Goal: Task Accomplishment & Management: Manage account settings

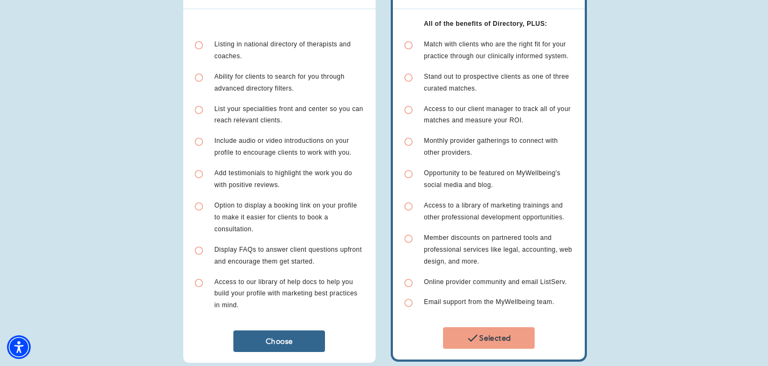
scroll to position [185, 0]
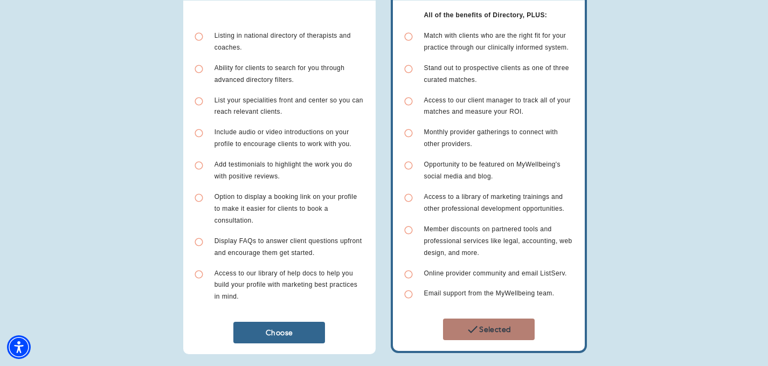
click at [464, 328] on span "Selected" at bounding box center [488, 329] width 83 height 13
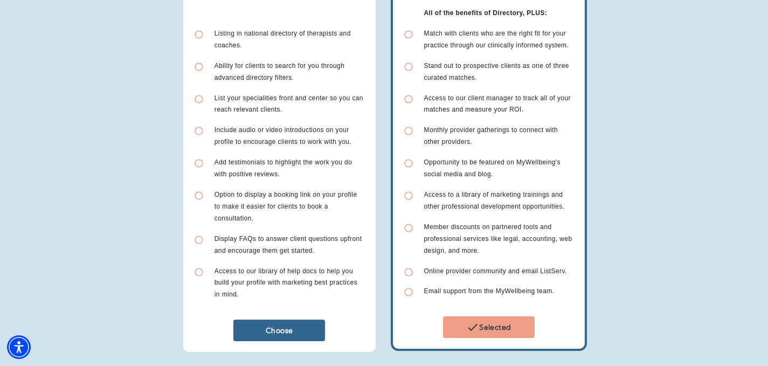
scroll to position [356, 0]
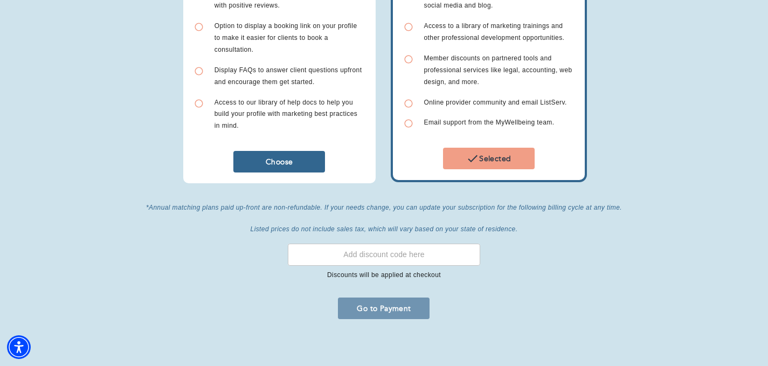
click at [388, 307] on span "Go to Payment" at bounding box center [383, 308] width 83 height 10
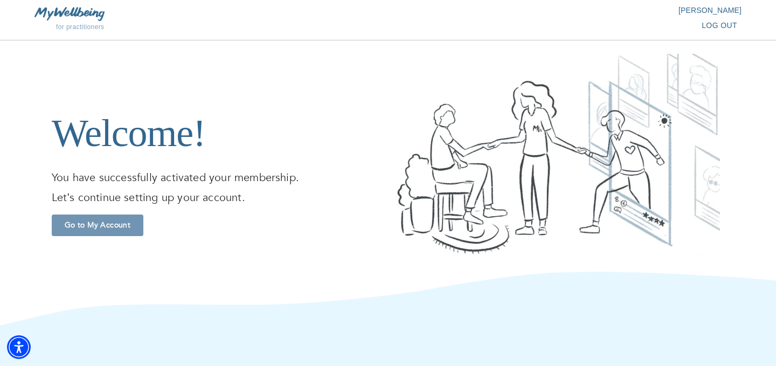
click at [95, 218] on button "Go to My Account" at bounding box center [98, 226] width 92 height 22
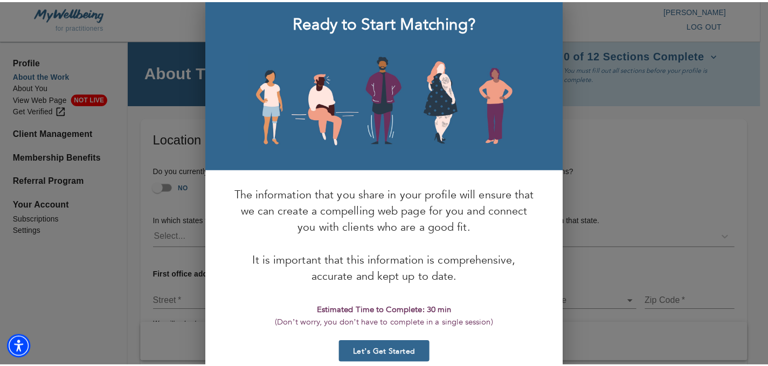
scroll to position [56, 0]
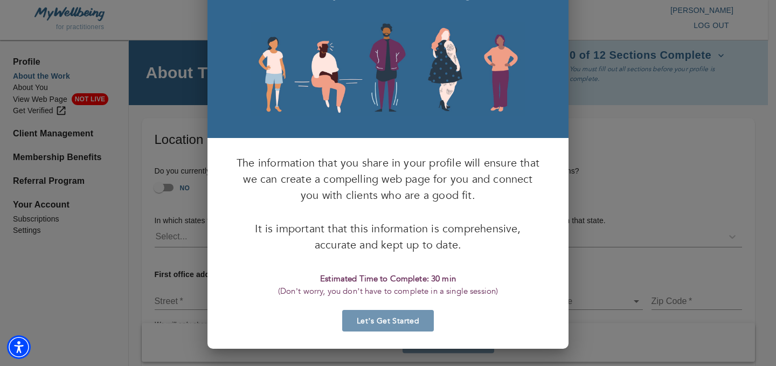
click at [387, 322] on span "Let’s Get Started" at bounding box center [388, 321] width 83 height 10
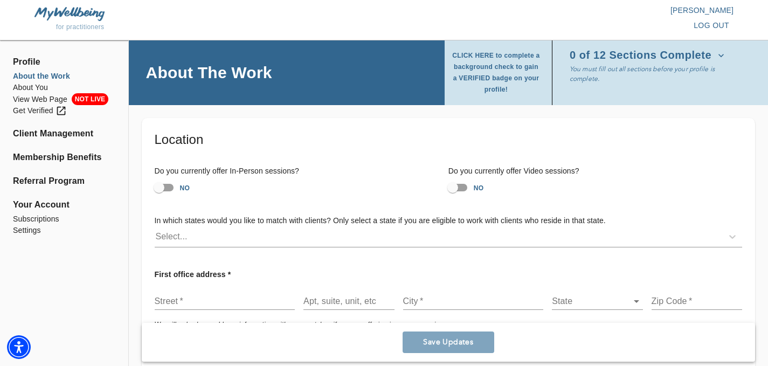
click at [170, 189] on input "NO" at bounding box center [158, 187] width 61 height 20
checkbox input "true"
click at [462, 190] on input "NO" at bounding box center [452, 187] width 61 height 20
checkbox input "true"
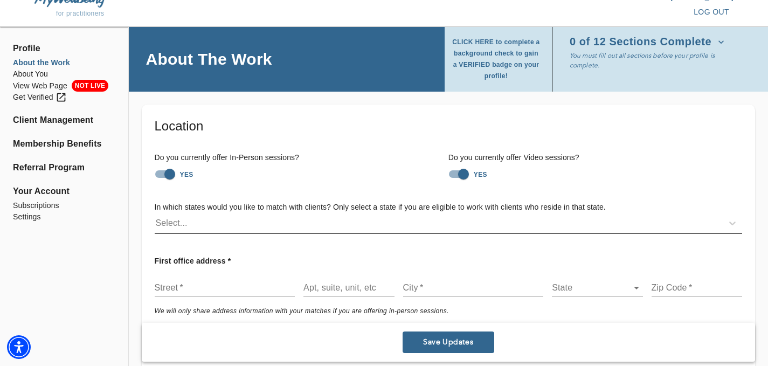
click at [246, 225] on div "Select..." at bounding box center [439, 223] width 568 height 17
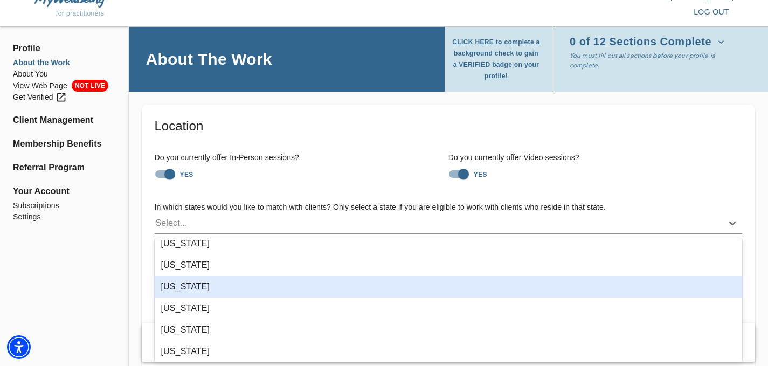
scroll to position [684, 0]
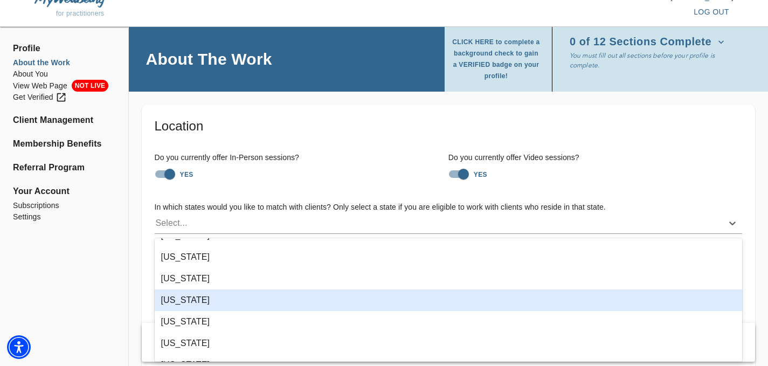
click at [192, 296] on div "[US_STATE]" at bounding box center [449, 300] width 588 height 22
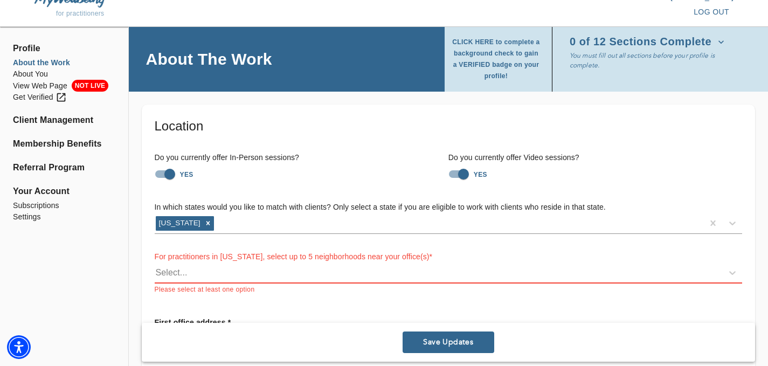
click at [328, 209] on h6 "In which states would you like to match with clients? Only select a state if yo…" at bounding box center [448, 208] width 587 height 12
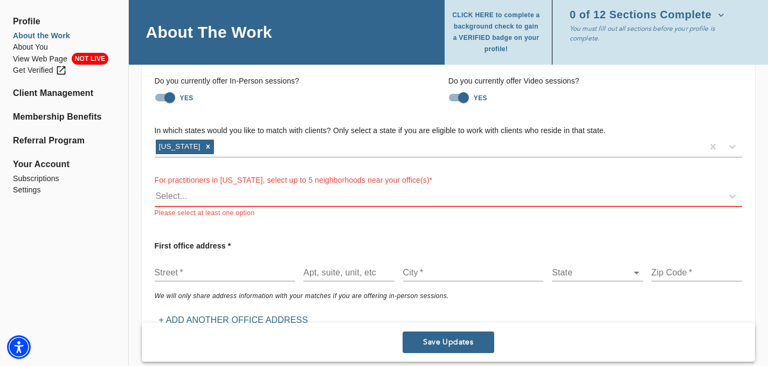
scroll to position [114, 0]
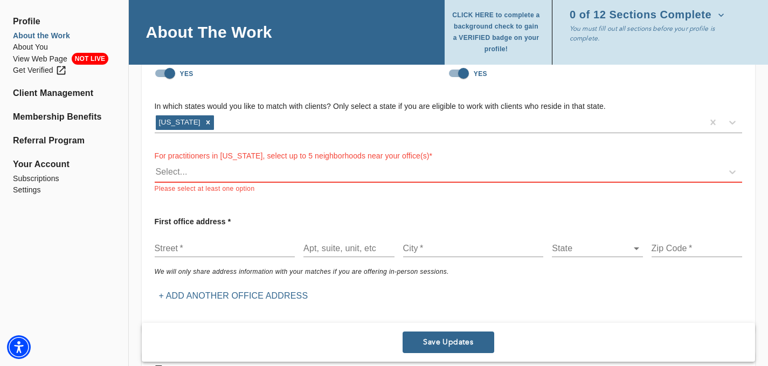
click at [255, 171] on div "Select..." at bounding box center [439, 171] width 568 height 17
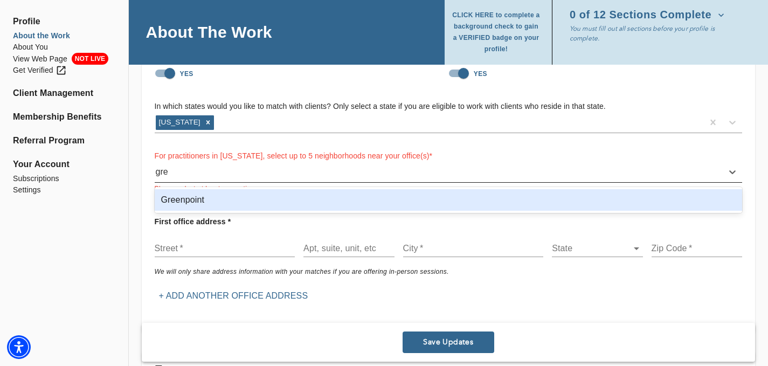
type input "gree"
click at [226, 198] on div "Greenpoint" at bounding box center [449, 200] width 588 height 22
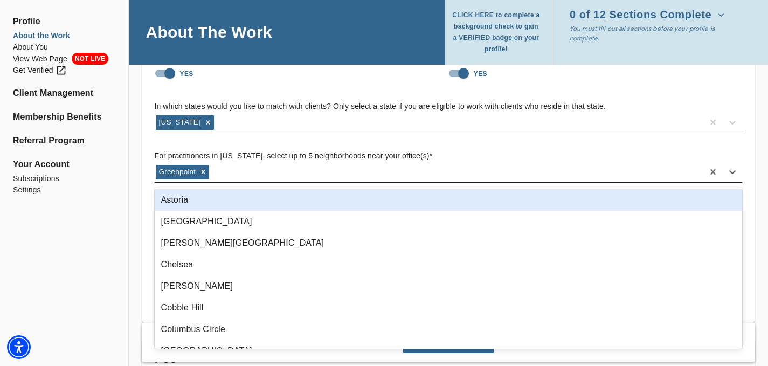
click at [225, 172] on div "Greenpoint" at bounding box center [429, 171] width 549 height 17
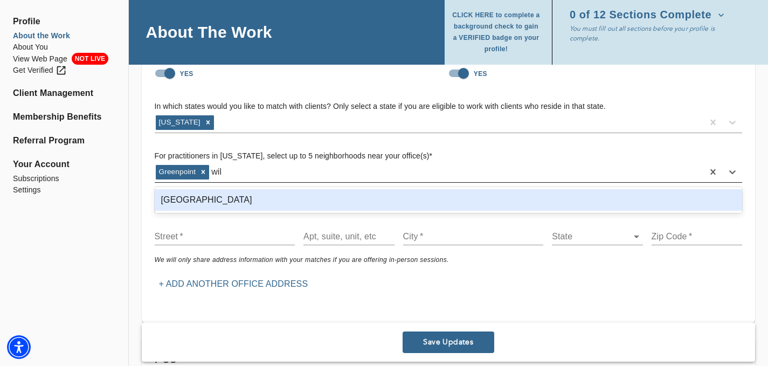
type input "will"
click at [220, 200] on div "[GEOGRAPHIC_DATA]" at bounding box center [449, 200] width 588 height 22
type input "Long Is"
click at [202, 206] on div "[GEOGRAPHIC_DATA]" at bounding box center [449, 200] width 588 height 22
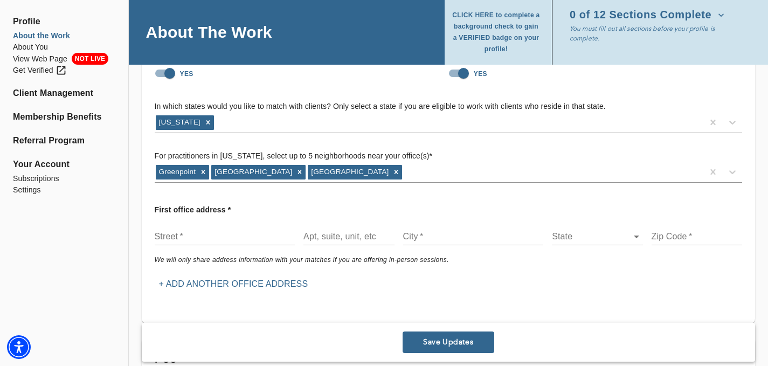
click at [412, 175] on div "Greenpoint [GEOGRAPHIC_DATA]" at bounding box center [429, 171] width 549 height 17
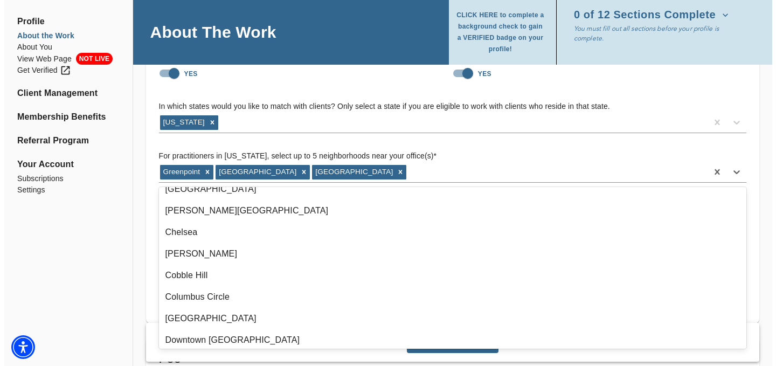
scroll to position [28, 0]
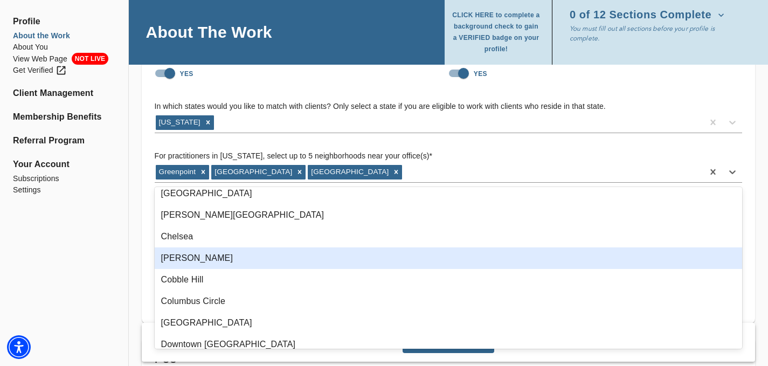
click at [197, 262] on div "[PERSON_NAME]" at bounding box center [449, 258] width 588 height 22
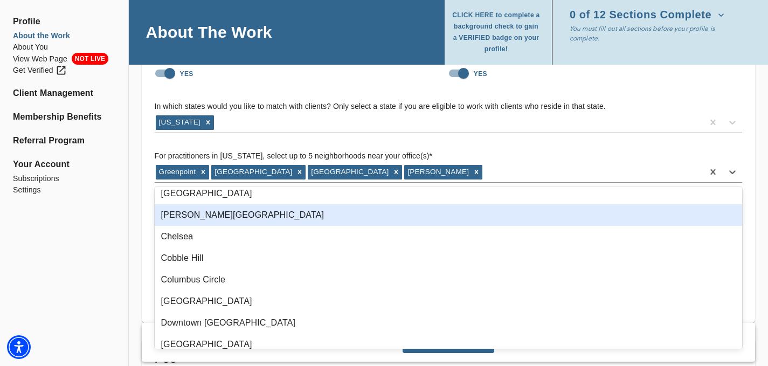
click at [171, 218] on div "[PERSON_NAME][GEOGRAPHIC_DATA]" at bounding box center [449, 215] width 588 height 22
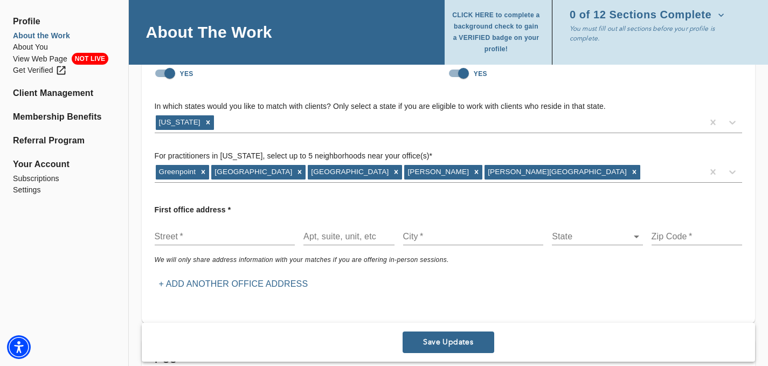
click at [210, 238] on input "text" at bounding box center [225, 236] width 141 height 17
type input "[STREET_ADDRESS][PERSON_NAME]"
click at [410, 236] on input "text" at bounding box center [473, 236] width 141 height 17
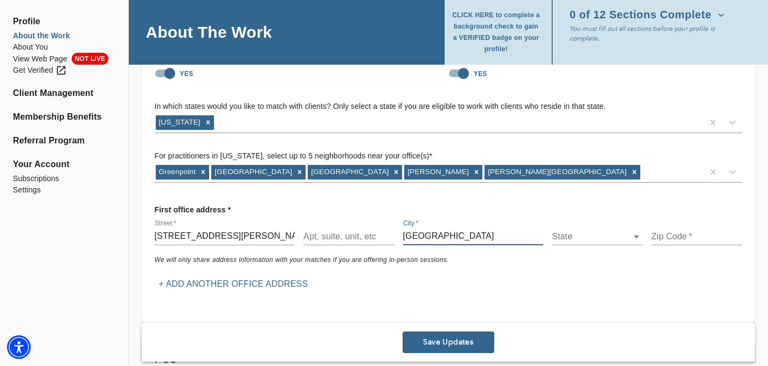
type input "[GEOGRAPHIC_DATA]"
click at [562, 229] on body "for practitioners [PERSON_NAME] log out Profile About the Work About You View W…" at bounding box center [384, 69] width 768 height 366
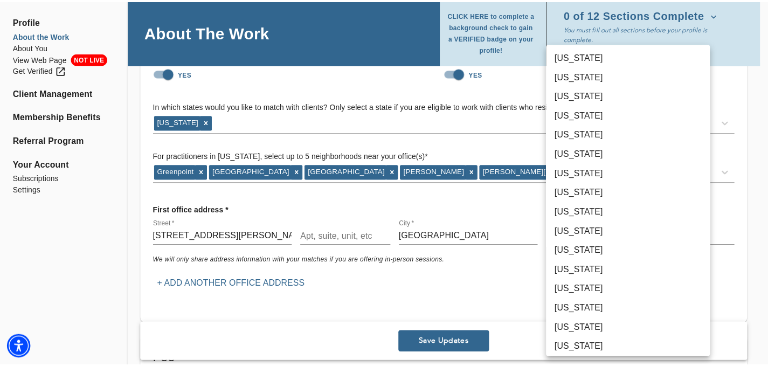
scroll to position [352, 0]
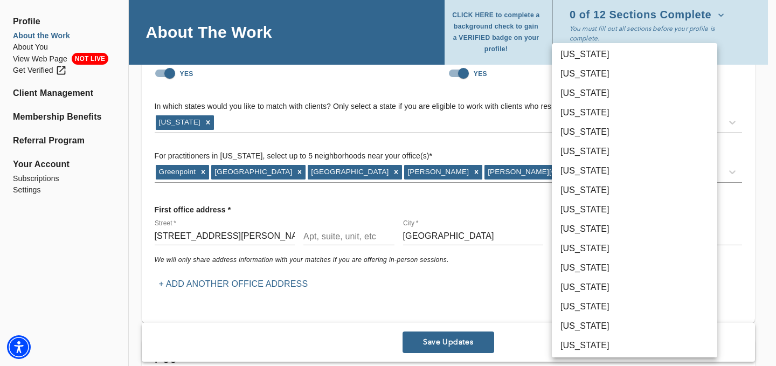
click at [592, 342] on li "[US_STATE]" at bounding box center [634, 345] width 165 height 19
type input "36"
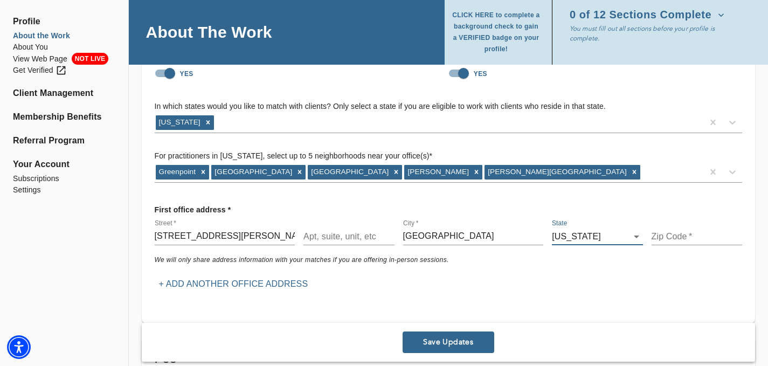
click at [665, 238] on input "text" at bounding box center [697, 236] width 91 height 17
type input "11222"
click at [410, 292] on div "First office address * Street   * [STREET_ADDRESS][PERSON_NAME][US_STATE] We wi…" at bounding box center [448, 247] width 596 height 102
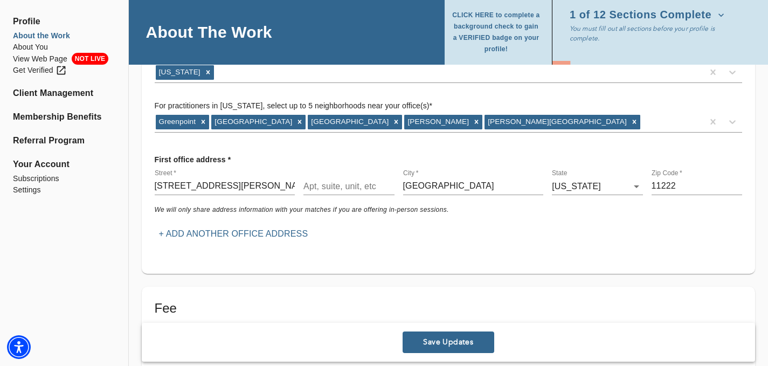
scroll to position [227, 0]
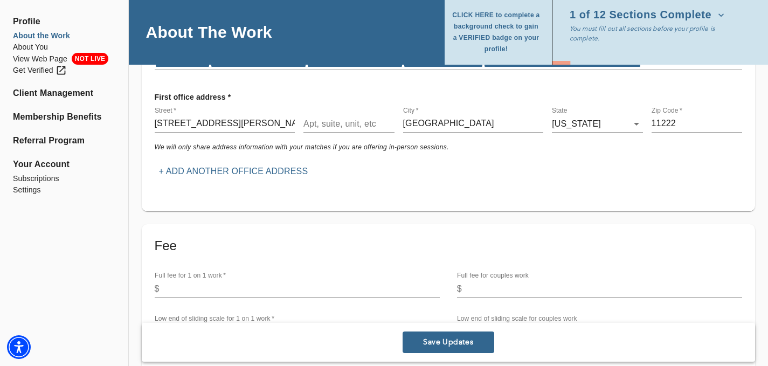
click at [370, 292] on input "number" at bounding box center [302, 288] width 276 height 17
type input "160"
click at [378, 261] on div "Fee Full fee for 1 on 1 work   * $ 160 Full fee for couples work $ Low end of s…" at bounding box center [448, 293] width 587 height 112
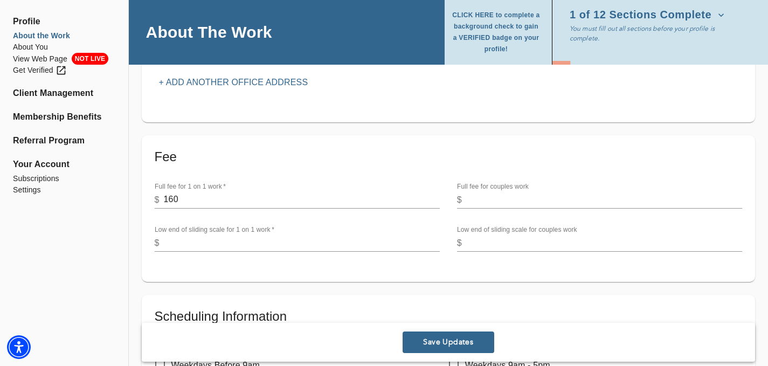
scroll to position [317, 0]
click at [218, 274] on div "Fee Full fee for 1 on 1 work   * $ 160 Full fee for couples work $ Low end of s…" at bounding box center [448, 207] width 613 height 147
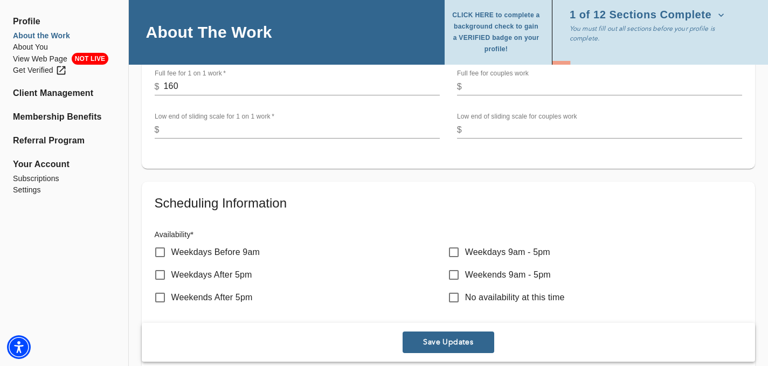
scroll to position [432, 0]
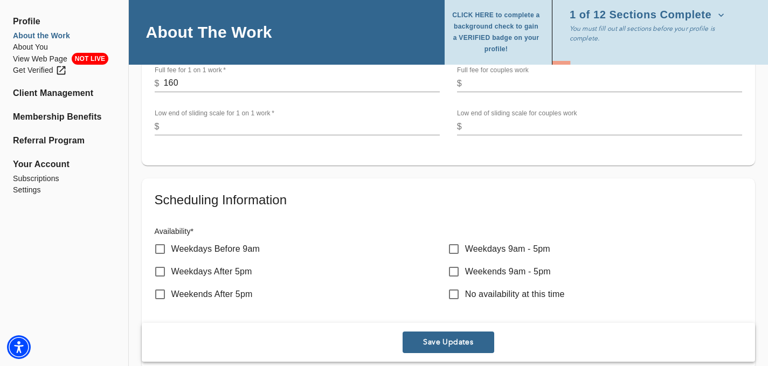
click at [452, 247] on input "Weekdays 9am - 5pm" at bounding box center [453, 249] width 23 height 23
checkbox input "true"
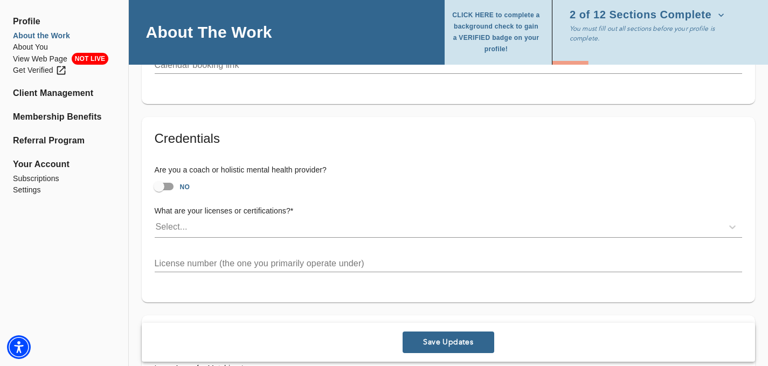
scroll to position [700, 0]
click at [298, 226] on div "Select..." at bounding box center [439, 225] width 568 height 17
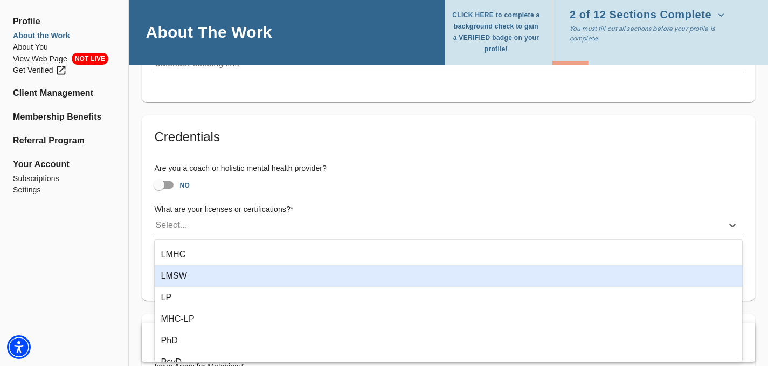
scroll to position [177, 0]
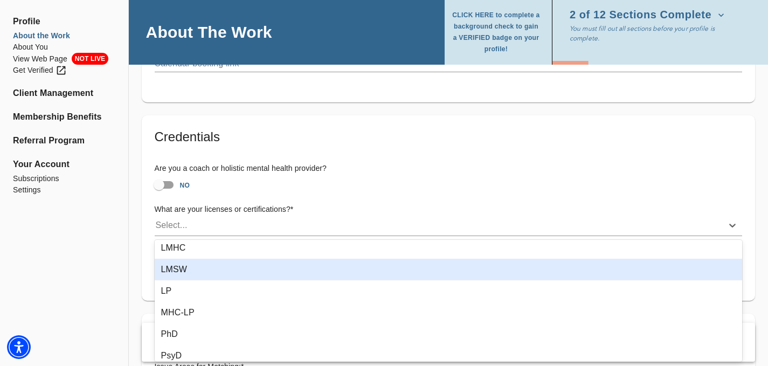
click at [190, 271] on div "LMSW" at bounding box center [449, 270] width 588 height 22
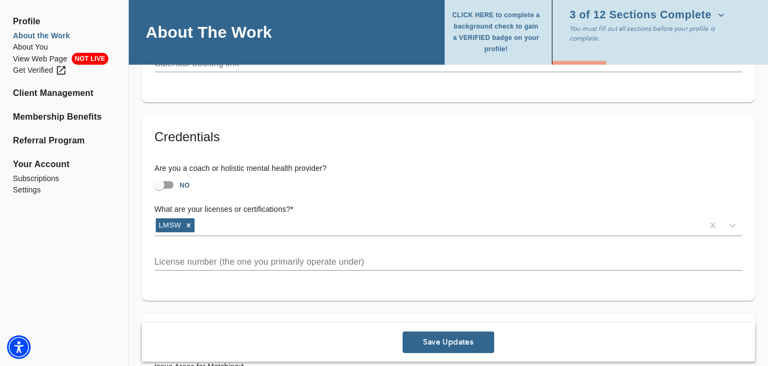
click at [168, 184] on input "NO" at bounding box center [158, 185] width 61 height 20
click at [160, 185] on input "YES" at bounding box center [169, 185] width 61 height 20
checkbox input "false"
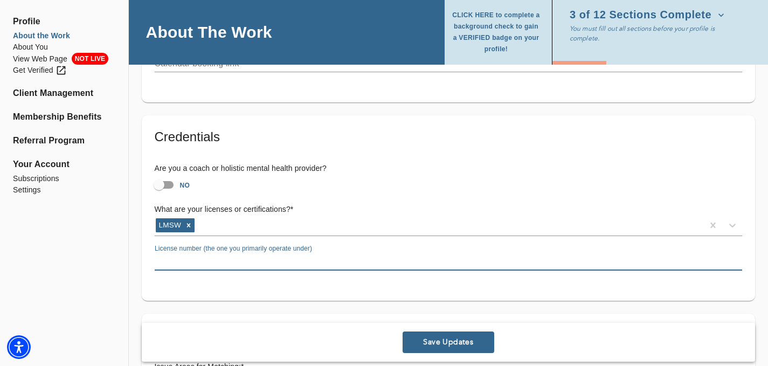
click at [302, 262] on input "text" at bounding box center [448, 261] width 587 height 17
type input "116410"
click at [291, 167] on h6 "Are you a coach or holistic mental health provider?" at bounding box center [448, 169] width 587 height 12
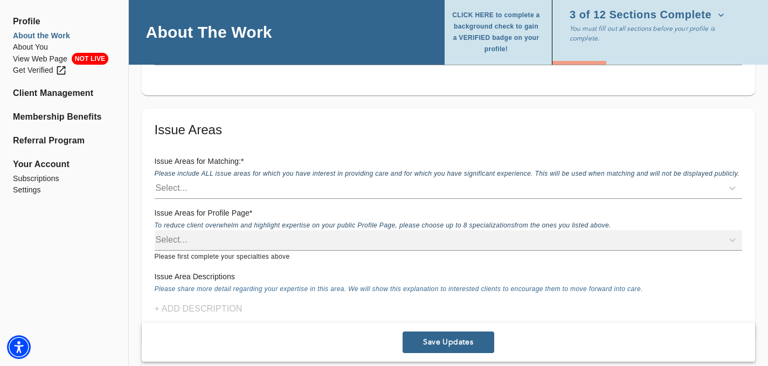
scroll to position [919, 0]
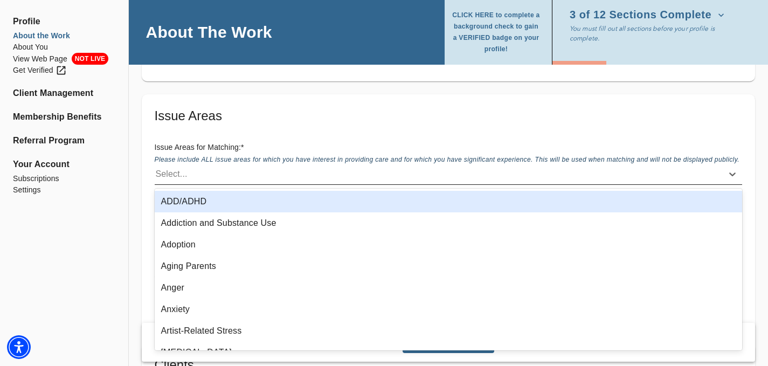
click at [174, 177] on div "Select..." at bounding box center [172, 174] width 32 height 13
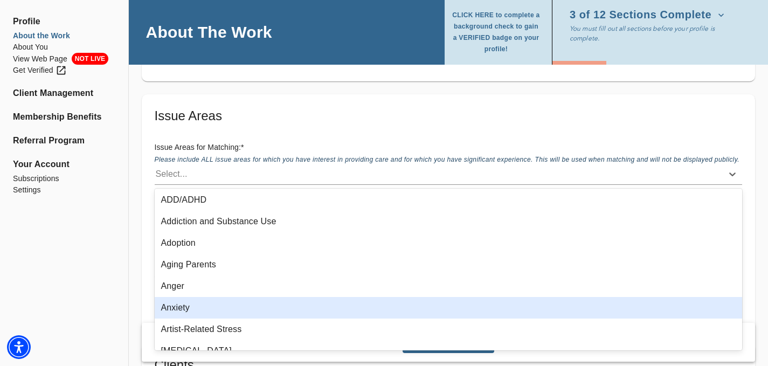
scroll to position [2, 0]
click at [187, 309] on div "Anxiety" at bounding box center [449, 307] width 588 height 22
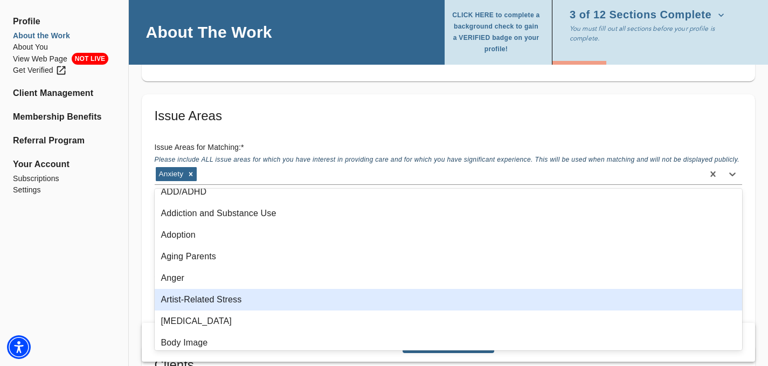
scroll to position [40, 0]
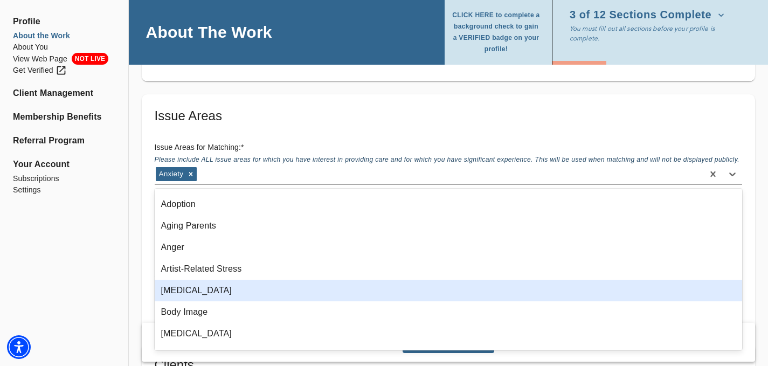
click at [189, 289] on div "[MEDICAL_DATA]" at bounding box center [449, 291] width 588 height 22
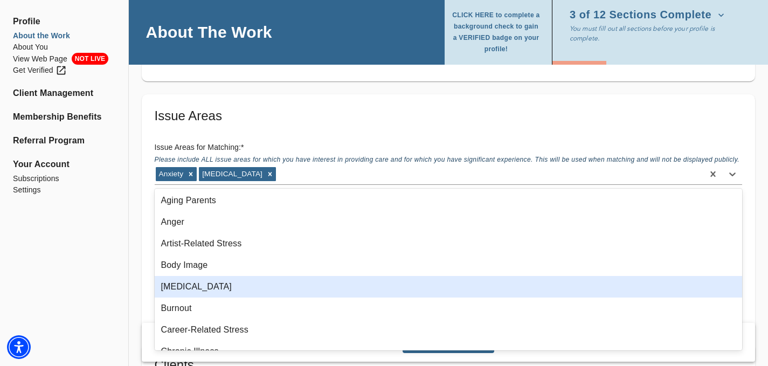
scroll to position [114, 0]
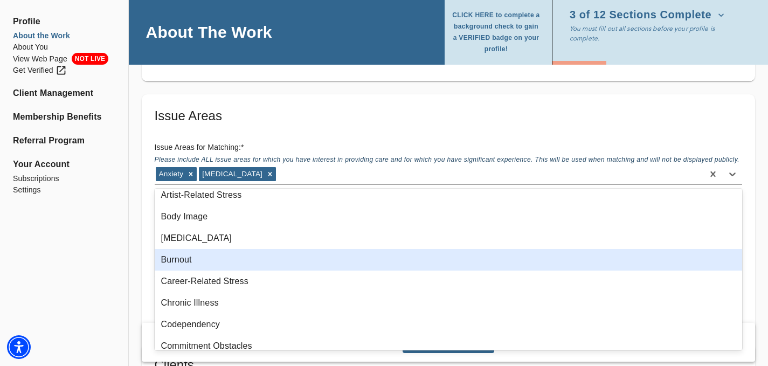
click at [196, 261] on div "Burnout" at bounding box center [449, 260] width 588 height 22
click at [209, 268] on div "Career-Related Stress" at bounding box center [449, 260] width 588 height 22
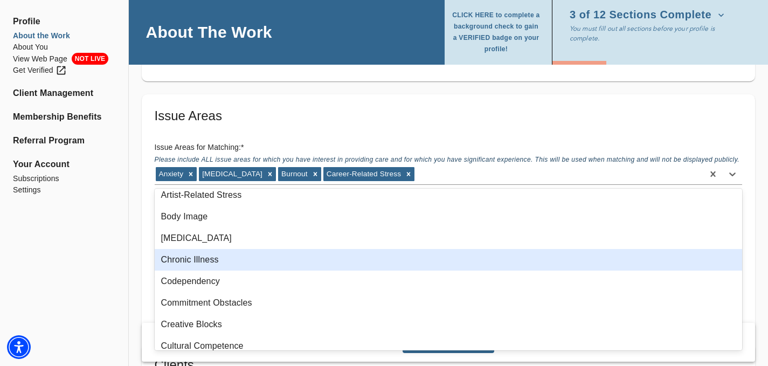
click at [204, 264] on div "Chronic Illness" at bounding box center [449, 260] width 588 height 22
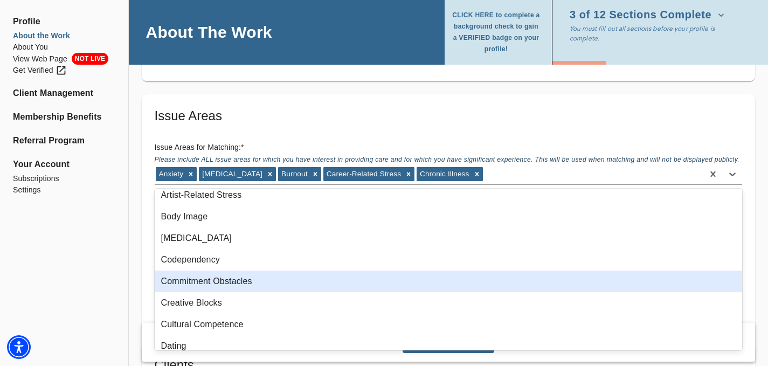
click at [205, 281] on div "Commitment Obstacles" at bounding box center [449, 282] width 588 height 22
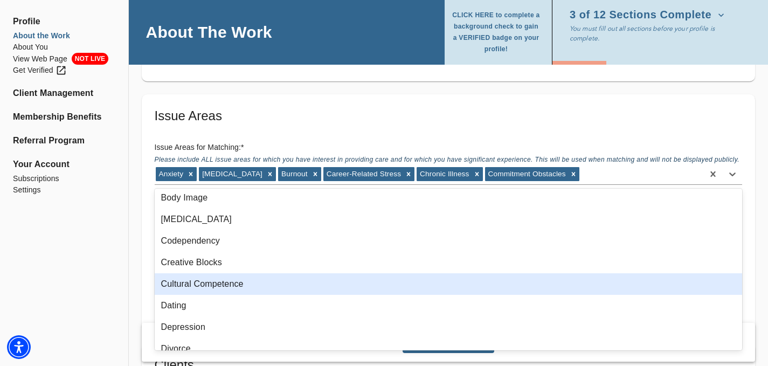
scroll to position [134, 0]
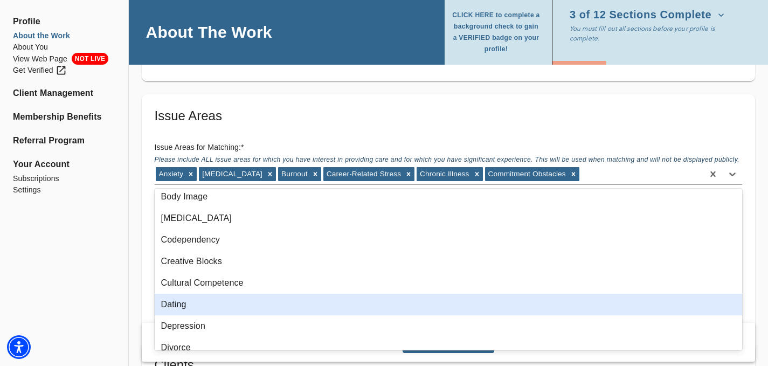
click at [178, 306] on div "Dating" at bounding box center [449, 305] width 588 height 22
click at [178, 306] on div "Depression" at bounding box center [449, 305] width 588 height 22
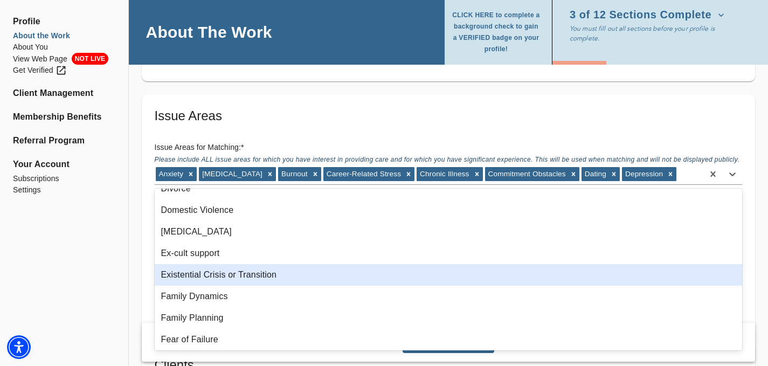
scroll to position [266, 0]
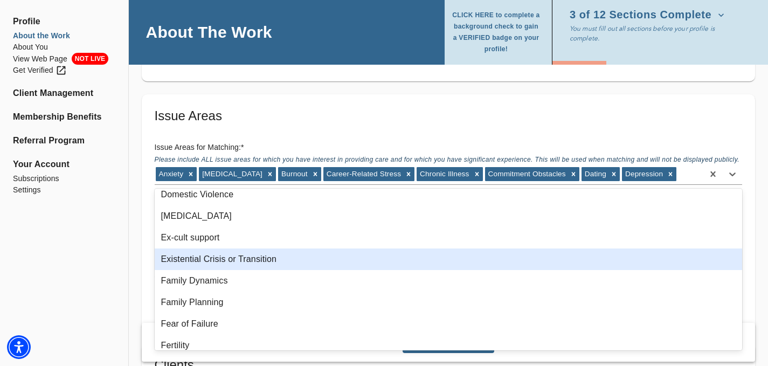
click at [180, 265] on div "Existential Crisis or Transition" at bounding box center [449, 259] width 588 height 22
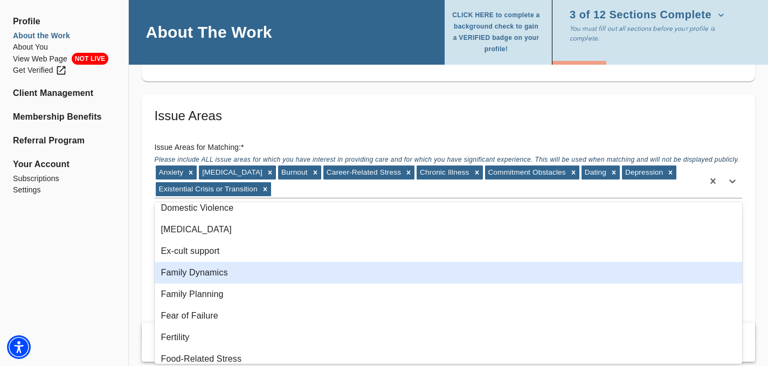
click at [176, 271] on div "Family Dynamics" at bounding box center [449, 273] width 588 height 22
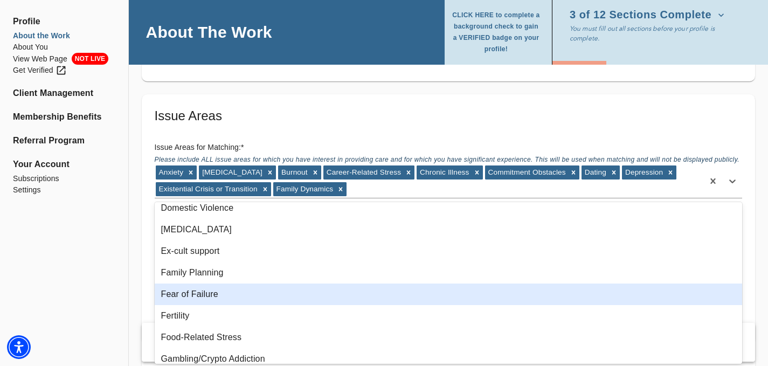
click at [185, 293] on div "Fear of Failure" at bounding box center [449, 294] width 588 height 22
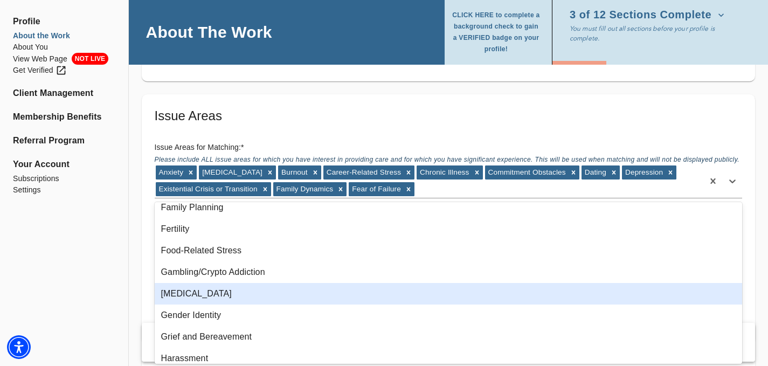
scroll to position [343, 0]
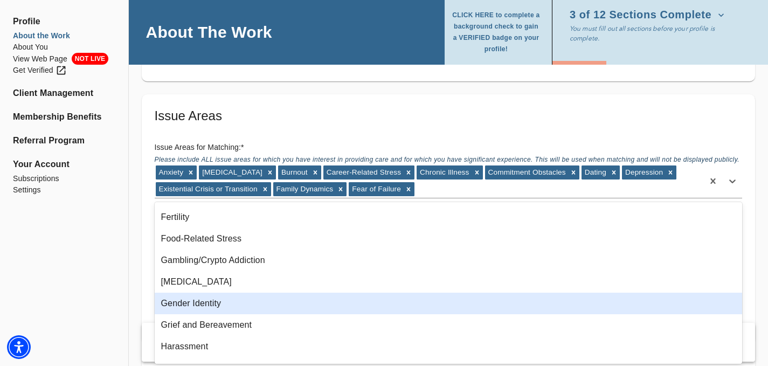
click at [203, 305] on div "Gender Identity" at bounding box center [449, 304] width 588 height 22
click at [203, 306] on div "Grief and Bereavement" at bounding box center [449, 304] width 588 height 22
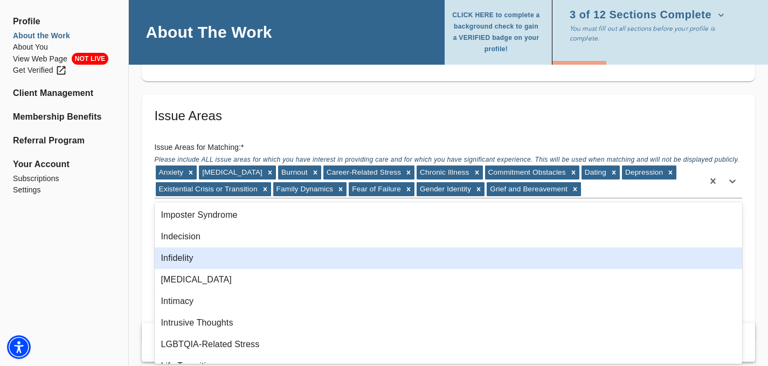
scroll to position [487, 0]
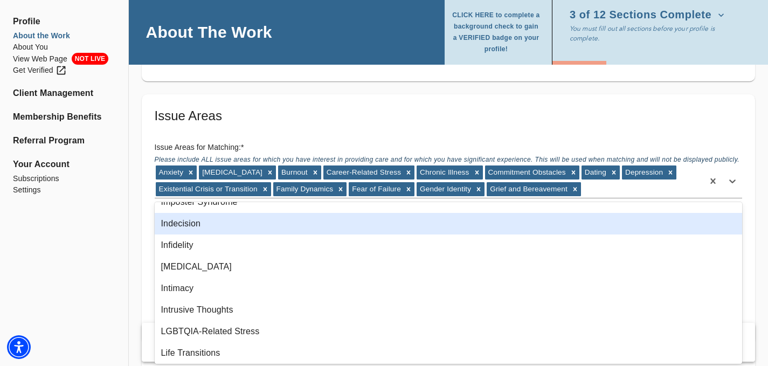
click at [184, 230] on div "Indecision" at bounding box center [449, 224] width 588 height 22
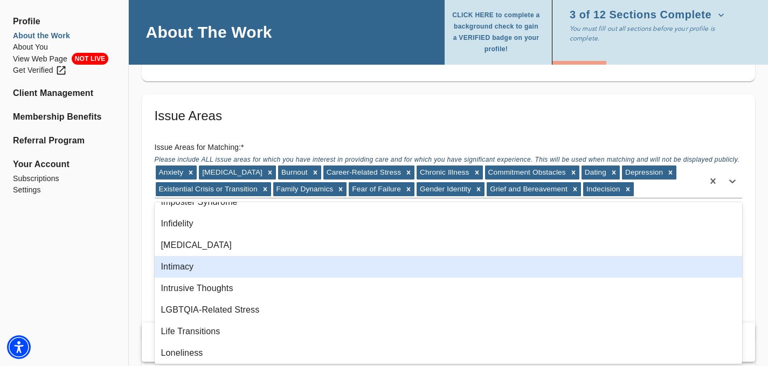
click at [186, 265] on div "Intimacy" at bounding box center [449, 267] width 588 height 22
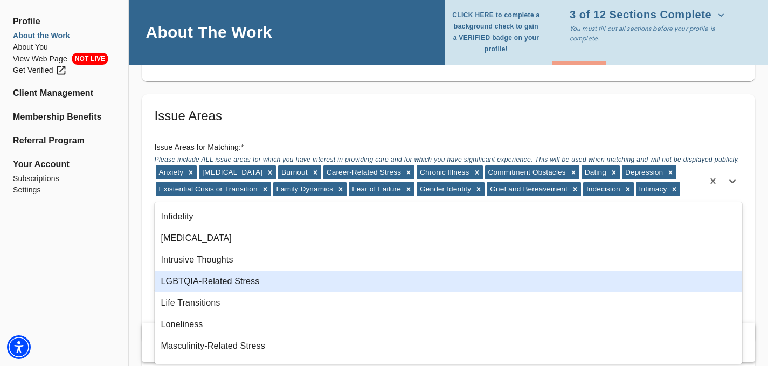
scroll to position [497, 0]
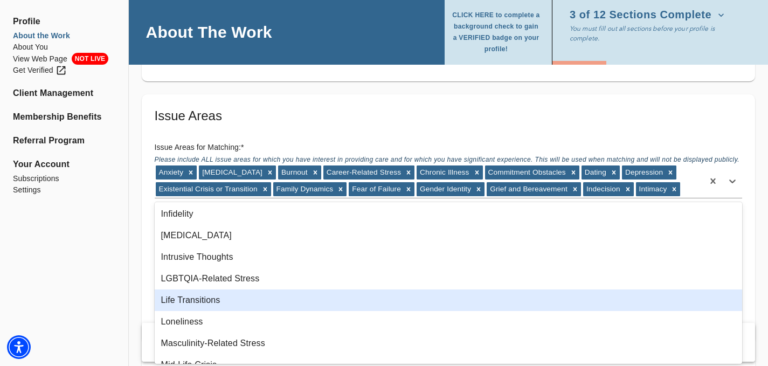
click at [186, 301] on div "Life Transitions" at bounding box center [449, 300] width 588 height 22
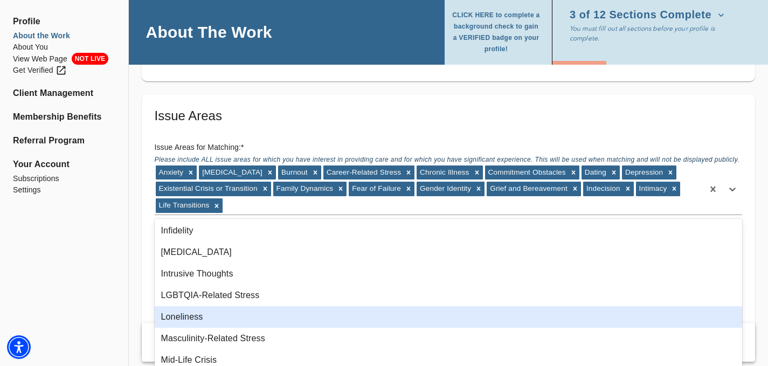
click at [186, 318] on div "Loneliness" at bounding box center [449, 317] width 588 height 22
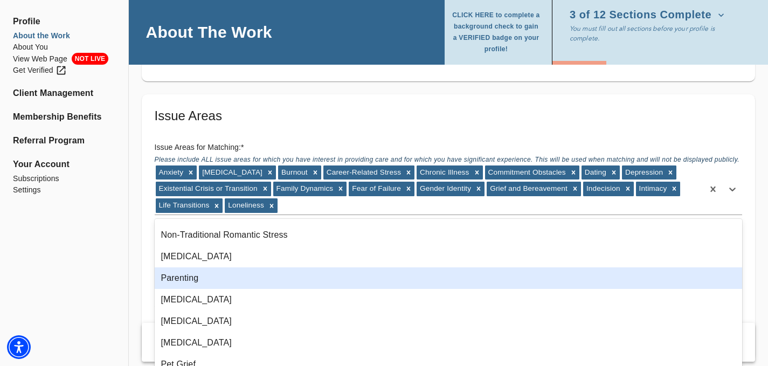
scroll to position [710, 0]
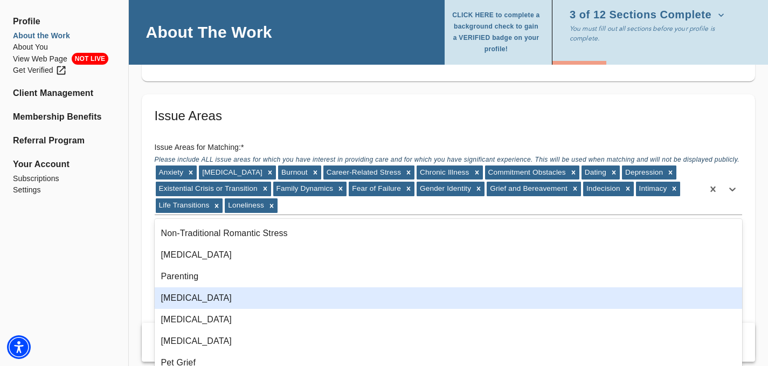
click at [182, 301] on div "[MEDICAL_DATA]" at bounding box center [449, 298] width 588 height 22
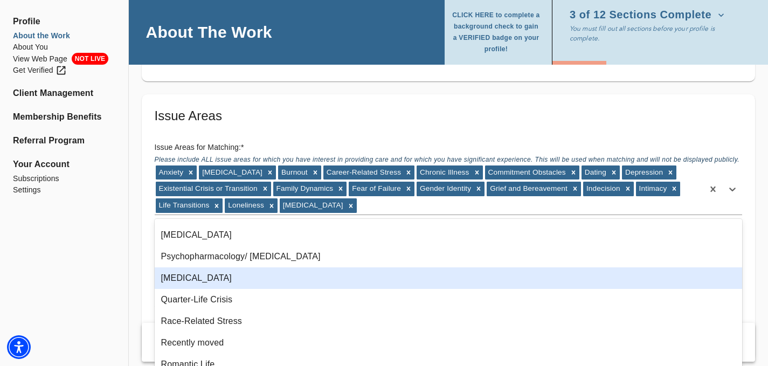
scroll to position [902, 0]
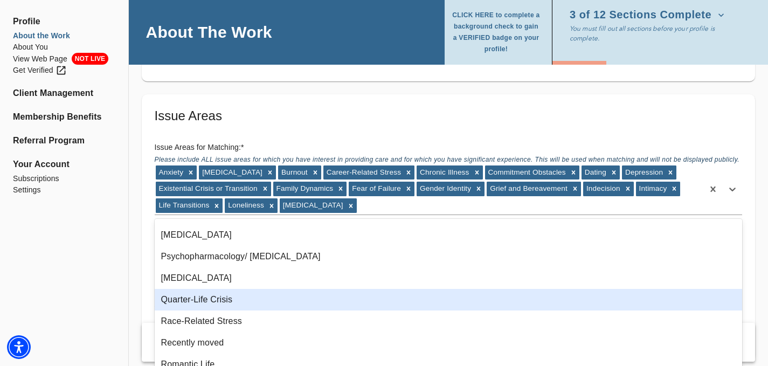
click at [227, 304] on div "Quarter-Life Crisis" at bounding box center [449, 300] width 588 height 22
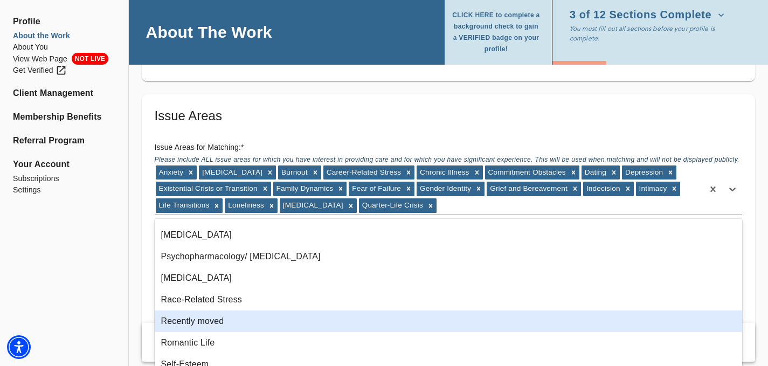
click at [217, 317] on div "Recently moved" at bounding box center [449, 321] width 588 height 22
click at [211, 321] on div "Romantic Life" at bounding box center [449, 321] width 588 height 22
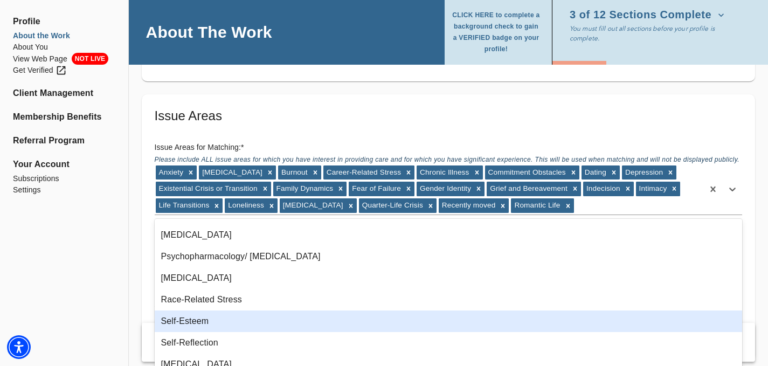
click at [210, 322] on div "Self-Esteem" at bounding box center [449, 321] width 588 height 22
click at [205, 325] on div "Self-Reflection" at bounding box center [449, 321] width 588 height 22
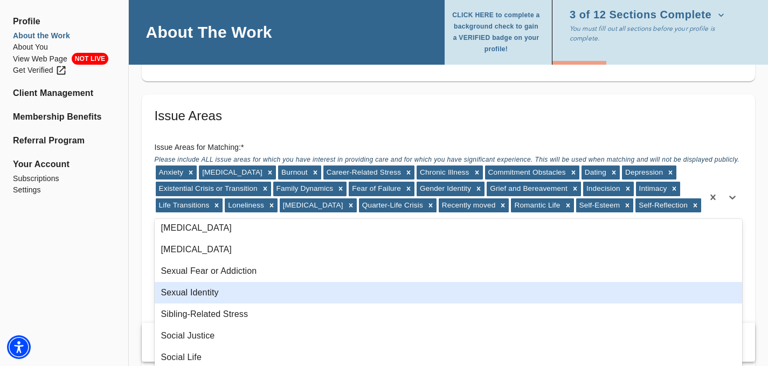
scroll to position [1019, 0]
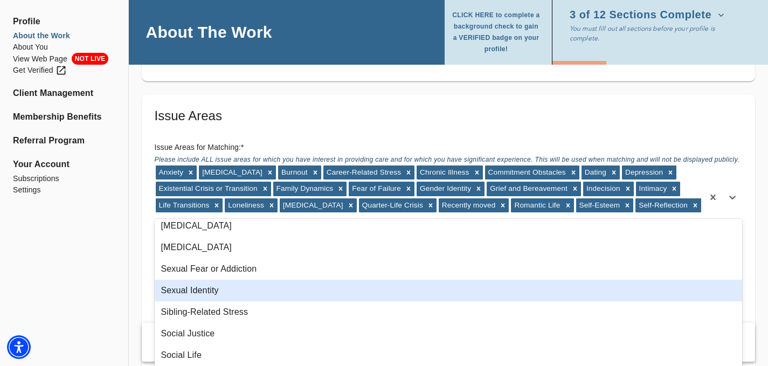
click at [201, 299] on div "Sexual Identity" at bounding box center [449, 291] width 588 height 22
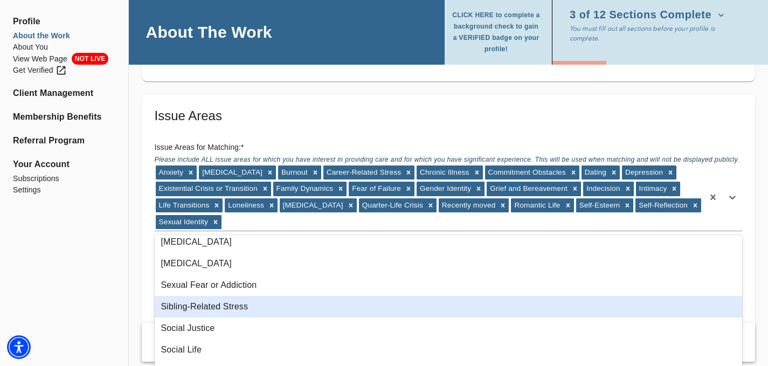
click at [202, 311] on div "Sibling-Related Stress" at bounding box center [449, 307] width 588 height 22
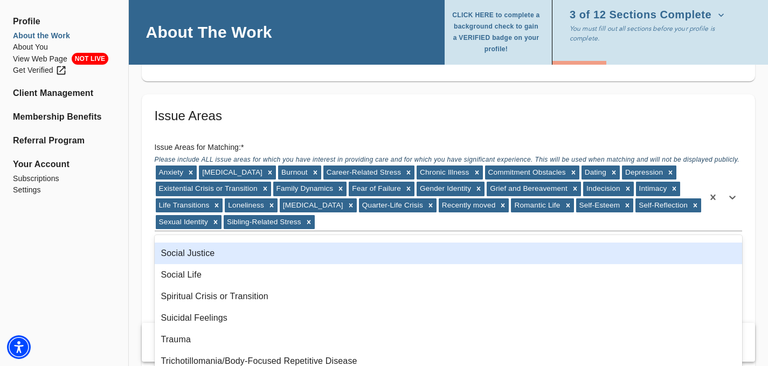
scroll to position [1064, 0]
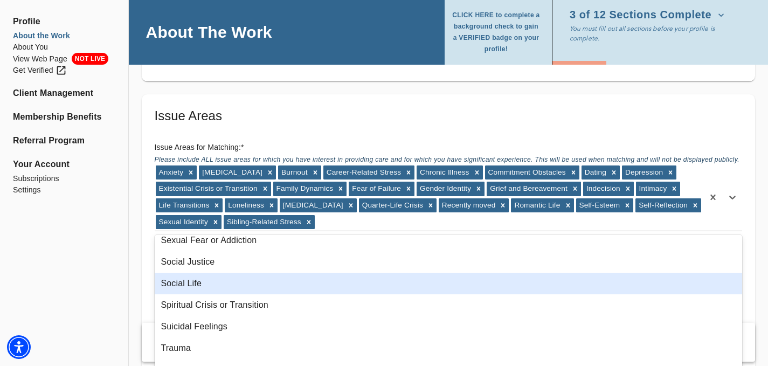
click at [202, 286] on div "Social Life" at bounding box center [449, 284] width 588 height 22
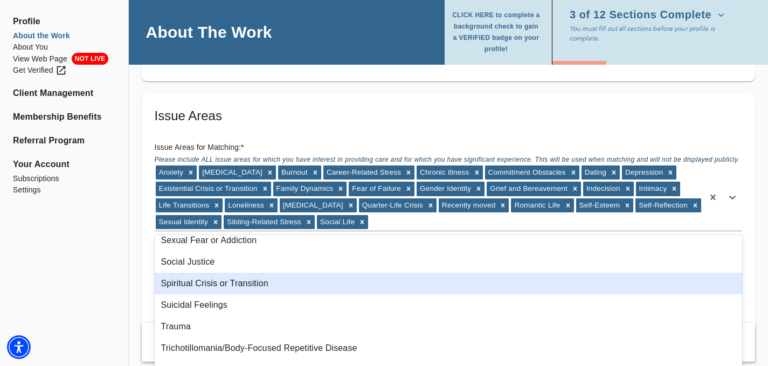
click at [202, 286] on div "Spiritual Crisis or Transition" at bounding box center [449, 284] width 588 height 22
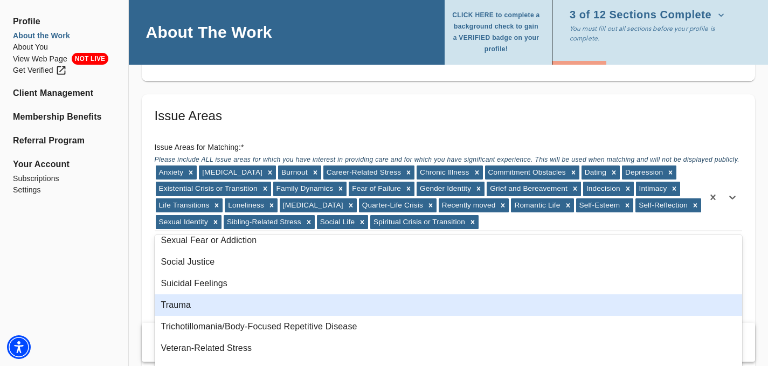
click at [193, 300] on div "Trauma" at bounding box center [449, 305] width 588 height 22
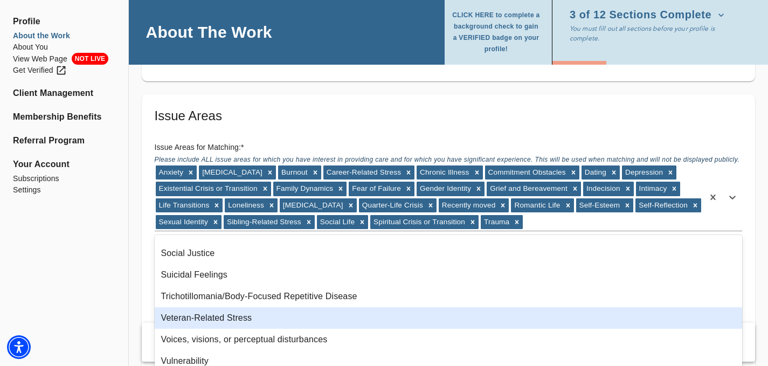
scroll to position [1093, 0]
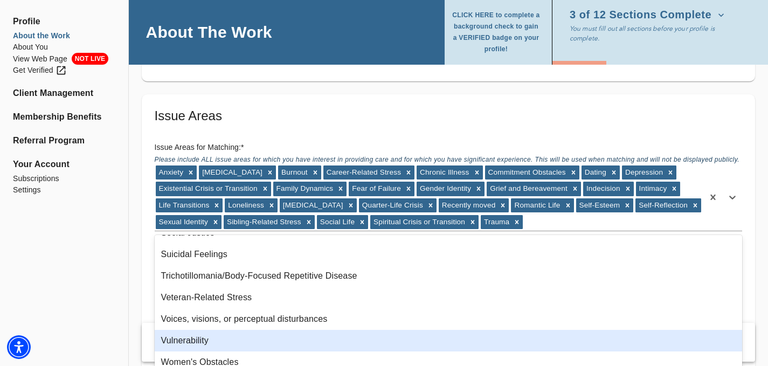
click at [209, 342] on div "Vulnerability" at bounding box center [449, 341] width 588 height 22
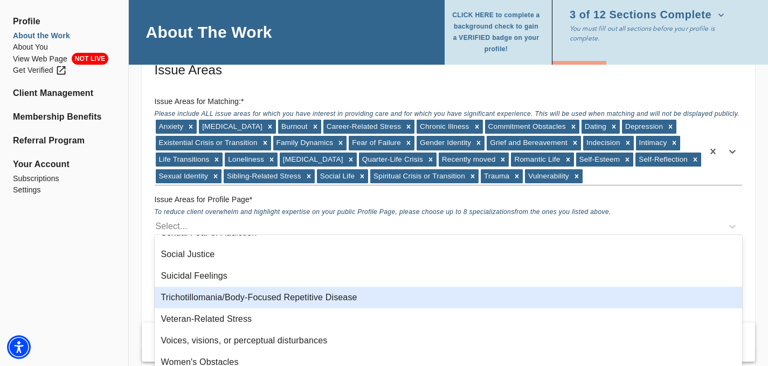
scroll to position [1002, 0]
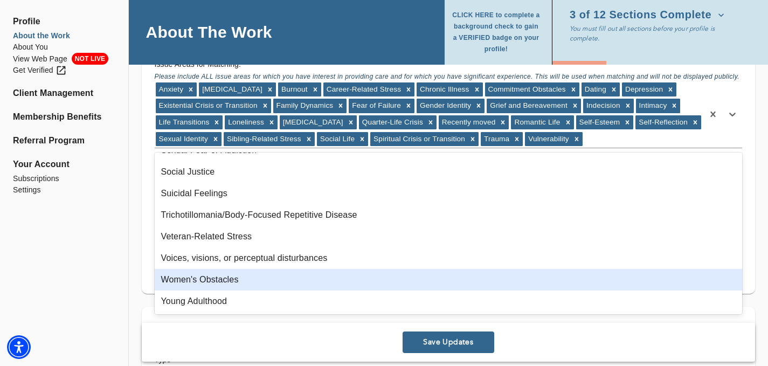
click at [216, 283] on div "Women's Obstacles" at bounding box center [449, 280] width 588 height 22
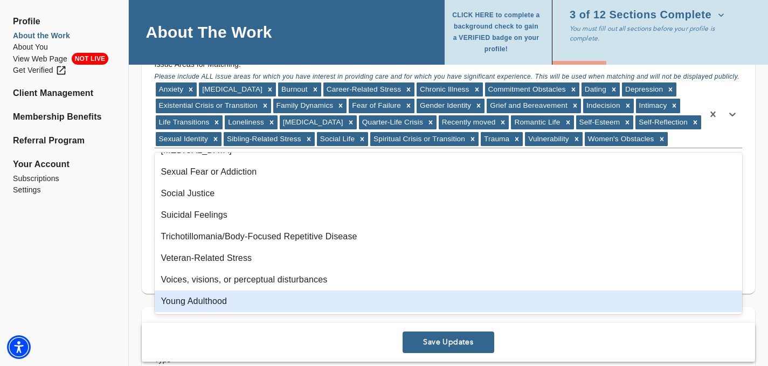
click at [213, 298] on div "Young Adulthood" at bounding box center [449, 302] width 588 height 22
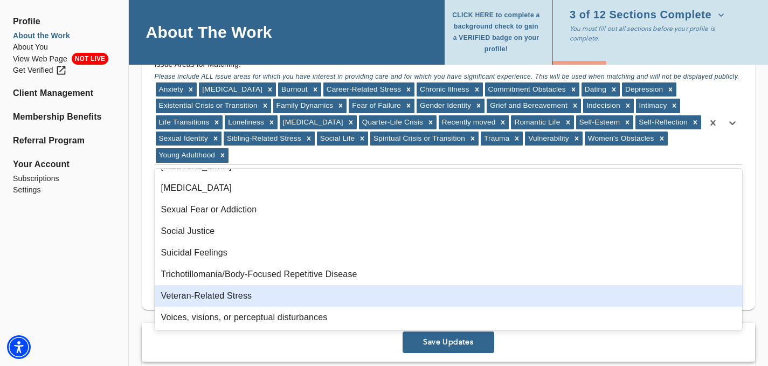
scroll to position [1028, 0]
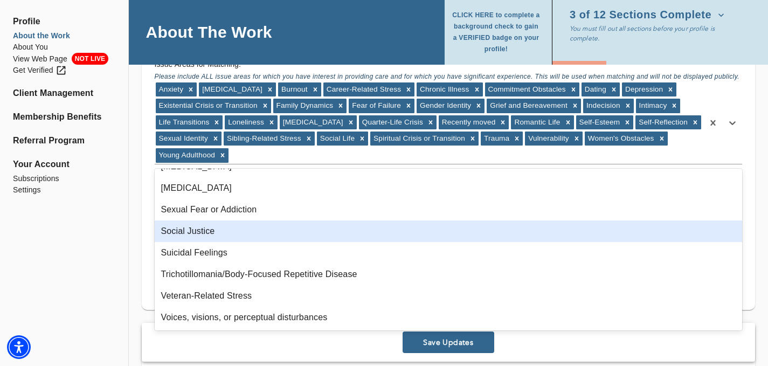
click at [136, 228] on div "Location Do you currently offer In-Person sessions? YES Do you currently offer …" at bounding box center [448, 323] width 639 height 2415
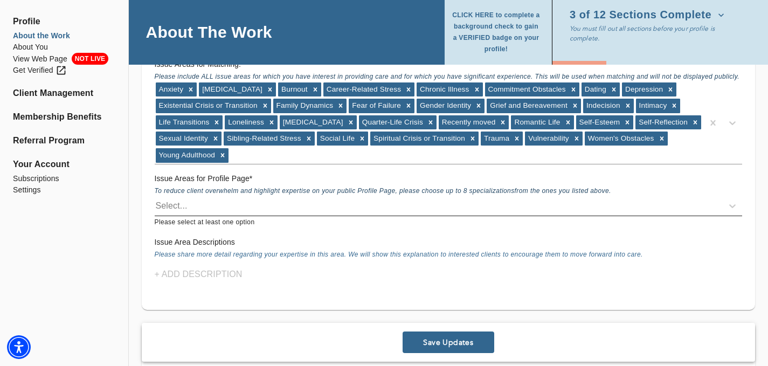
click at [195, 210] on div "Select..." at bounding box center [439, 205] width 568 height 17
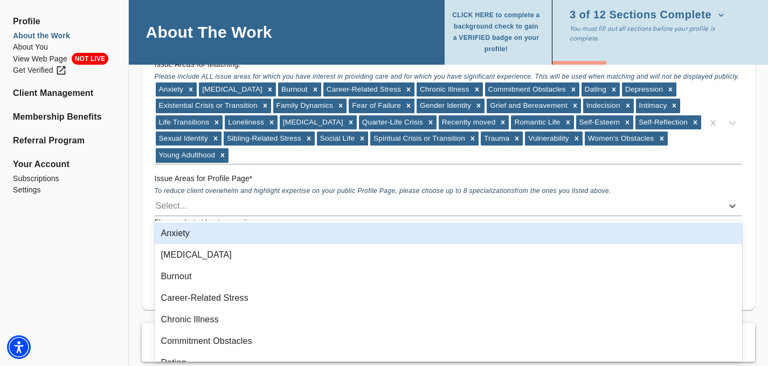
click at [193, 233] on div "Anxiety" at bounding box center [449, 234] width 588 height 22
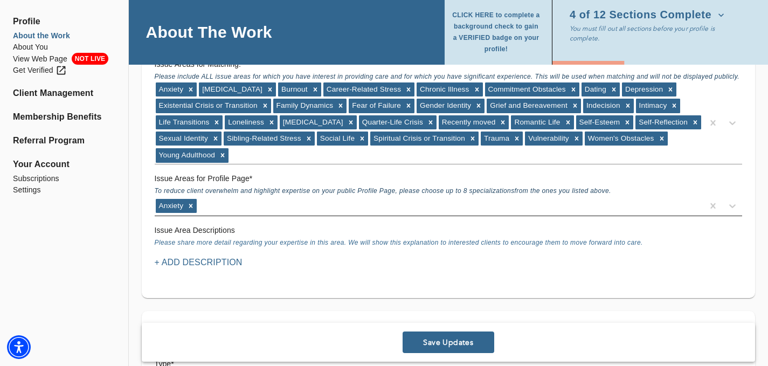
click at [215, 204] on div "Anxiety" at bounding box center [429, 205] width 549 height 17
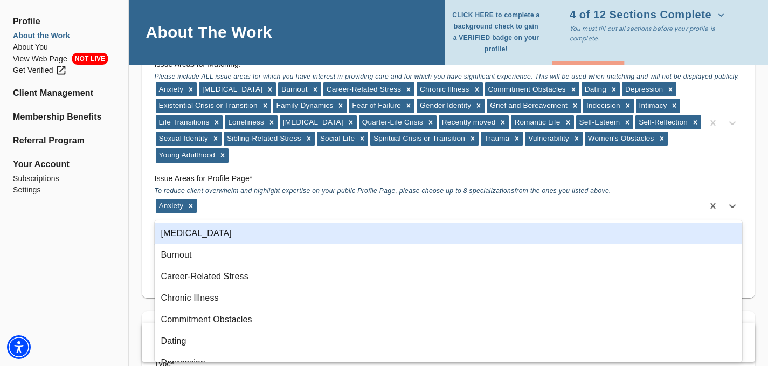
click at [213, 240] on div "[MEDICAL_DATA]" at bounding box center [449, 234] width 588 height 22
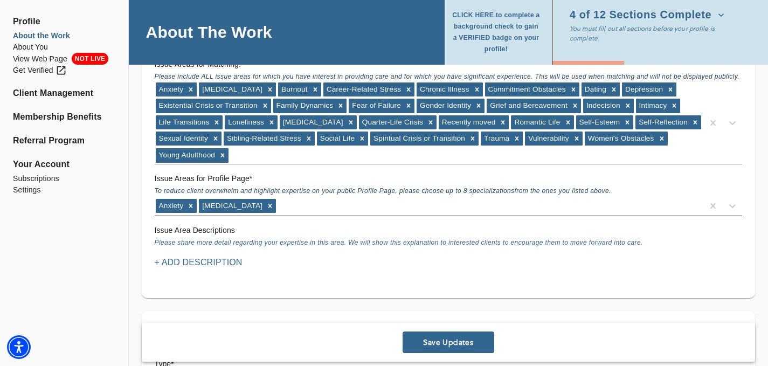
click at [286, 210] on div "Anxiety [MEDICAL_DATA]" at bounding box center [429, 205] width 549 height 17
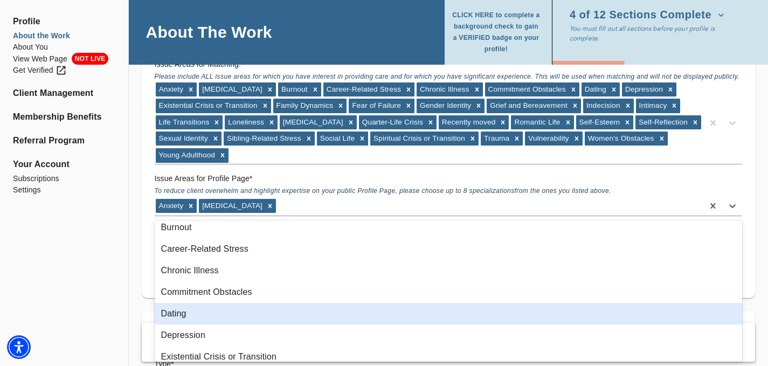
scroll to position [6, 0]
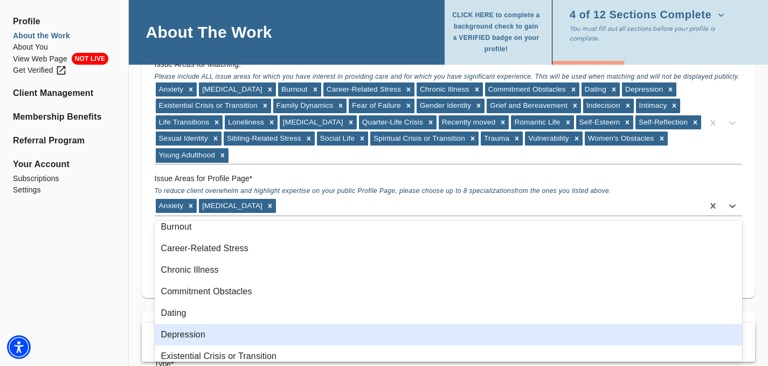
click at [223, 333] on div "Depression" at bounding box center [449, 335] width 588 height 22
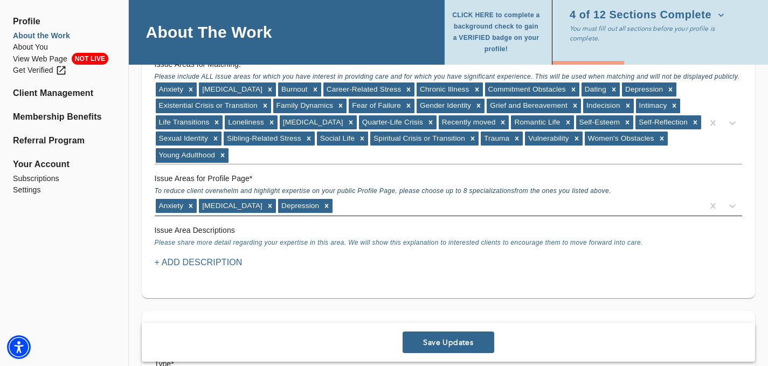
click at [361, 208] on div "Anxiety [MEDICAL_DATA] [MEDICAL_DATA]" at bounding box center [429, 205] width 549 height 17
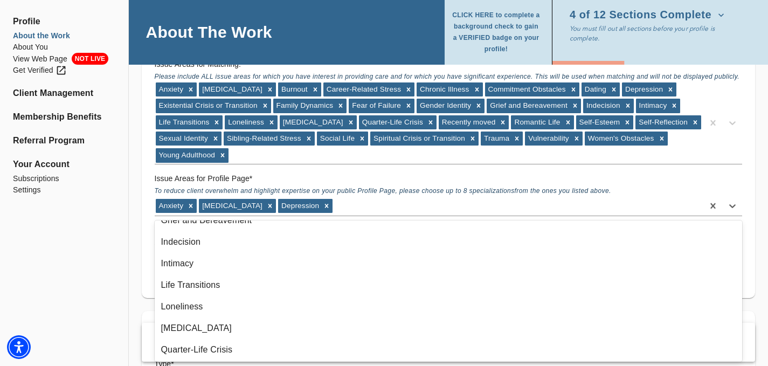
scroll to position [235, 0]
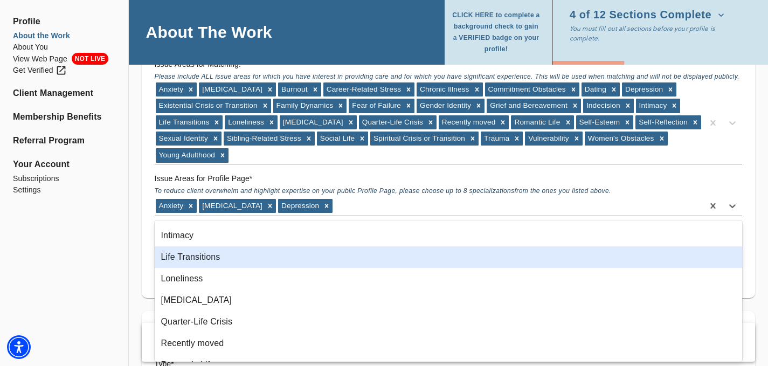
click at [209, 264] on div "Life Transitions" at bounding box center [449, 257] width 588 height 22
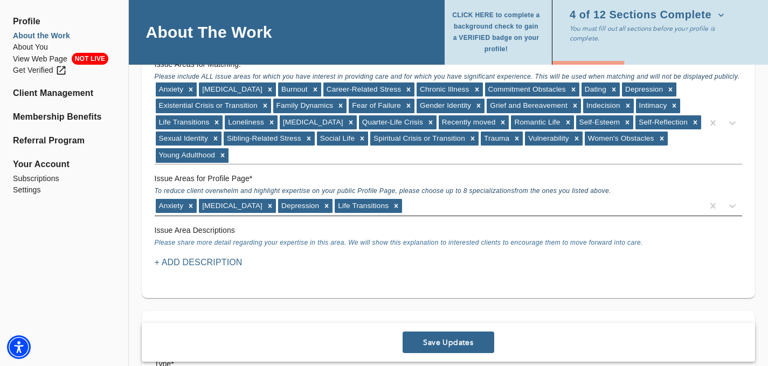
click at [445, 205] on div "Anxiety [MEDICAL_DATA] [MEDICAL_DATA] Life Transitions" at bounding box center [429, 205] width 549 height 17
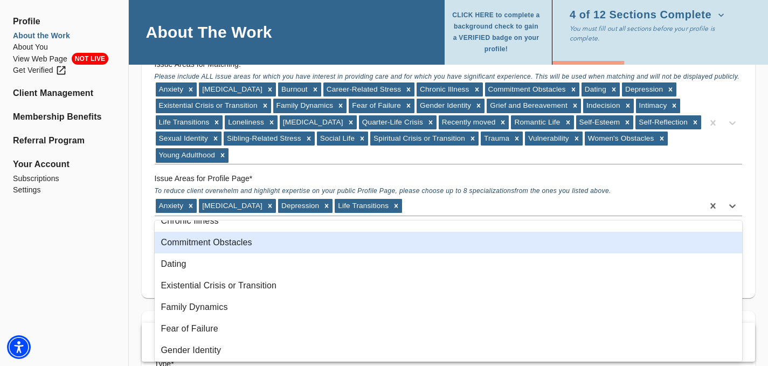
scroll to position [57, 0]
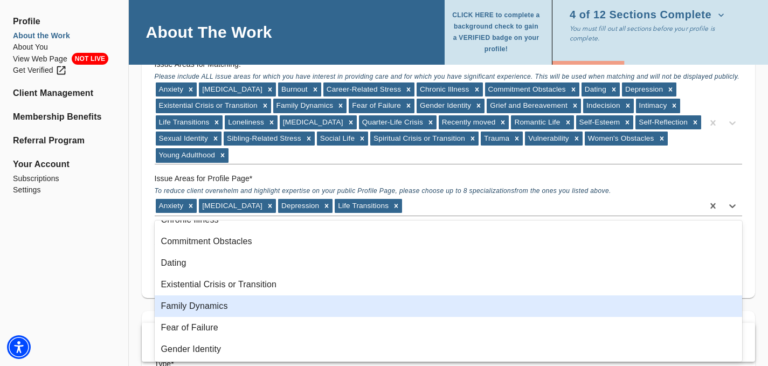
click at [246, 303] on div "Family Dynamics" at bounding box center [449, 306] width 588 height 22
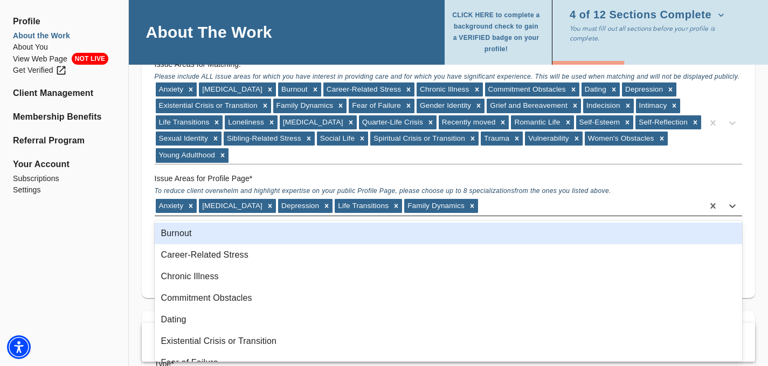
click at [496, 209] on div "Anxiety [MEDICAL_DATA] [MEDICAL_DATA] Life Transitions Family Dynamics" at bounding box center [429, 205] width 549 height 17
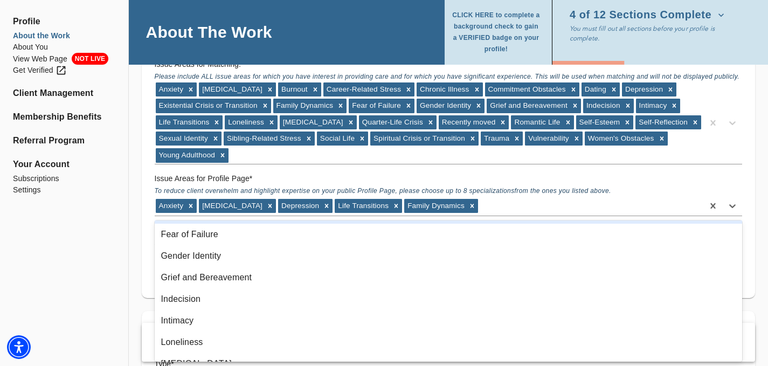
scroll to position [140, 0]
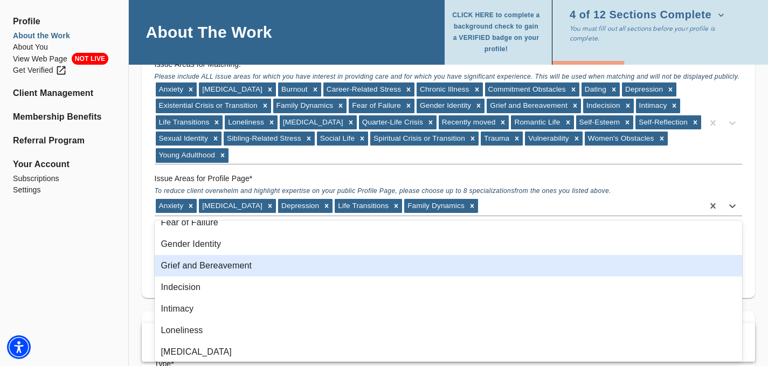
click at [238, 269] on div "Grief and Bereavement" at bounding box center [449, 266] width 588 height 22
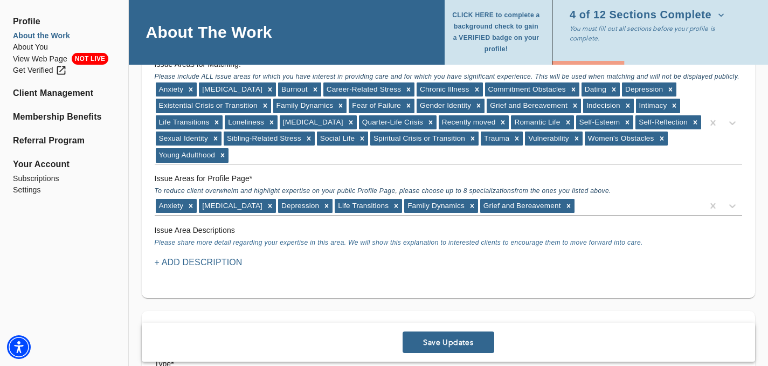
click at [573, 210] on div "Anxiety [MEDICAL_DATA] [MEDICAL_DATA] Life Transitions Family Dynamics Grief an…" at bounding box center [429, 205] width 549 height 17
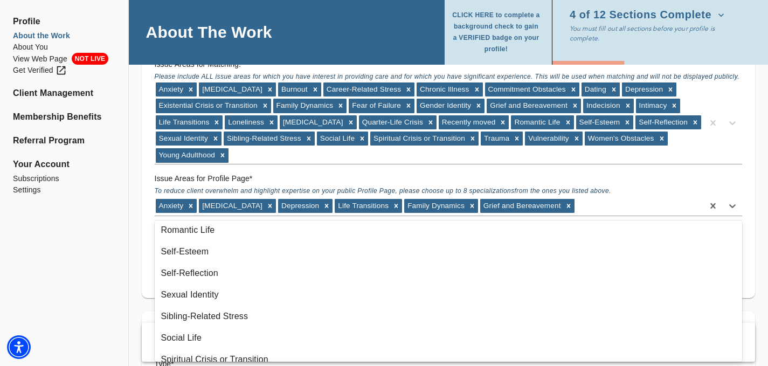
scroll to position [287, 0]
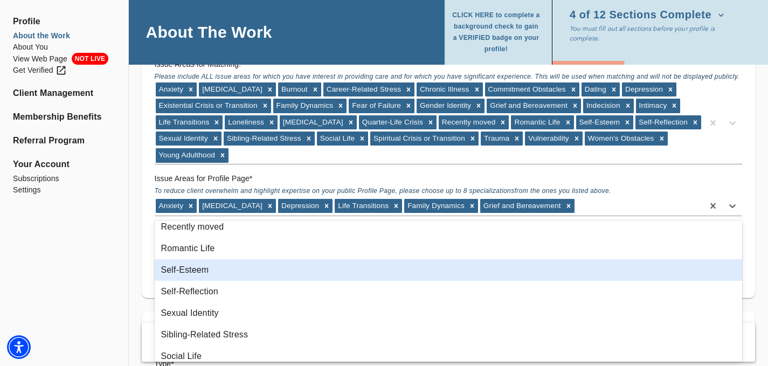
click at [186, 274] on div "Self-Esteem" at bounding box center [449, 270] width 588 height 22
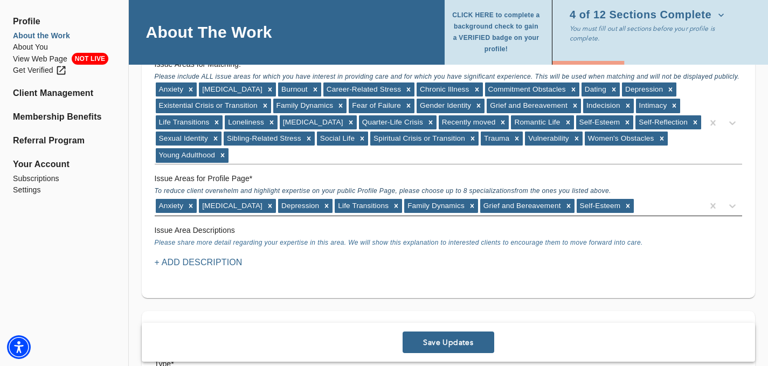
click at [673, 204] on div "Anxiety [MEDICAL_DATA] [MEDICAL_DATA] Life Transitions Family Dynamics Grief an…" at bounding box center [429, 205] width 549 height 17
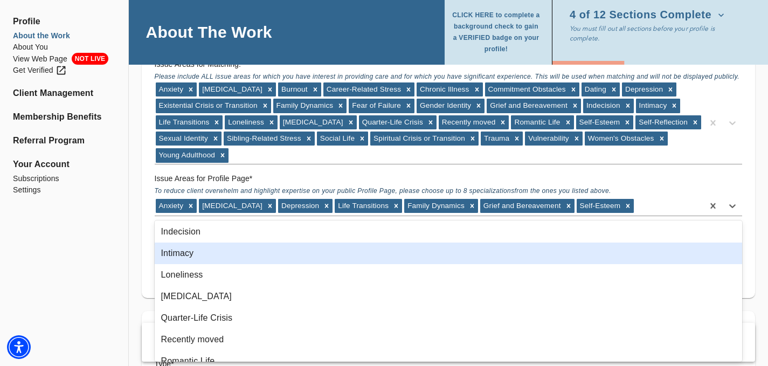
scroll to position [200, 0]
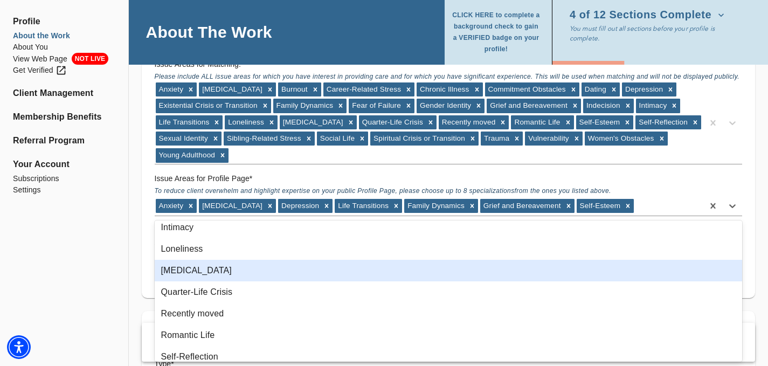
click at [274, 273] on div "[MEDICAL_DATA]" at bounding box center [449, 271] width 588 height 22
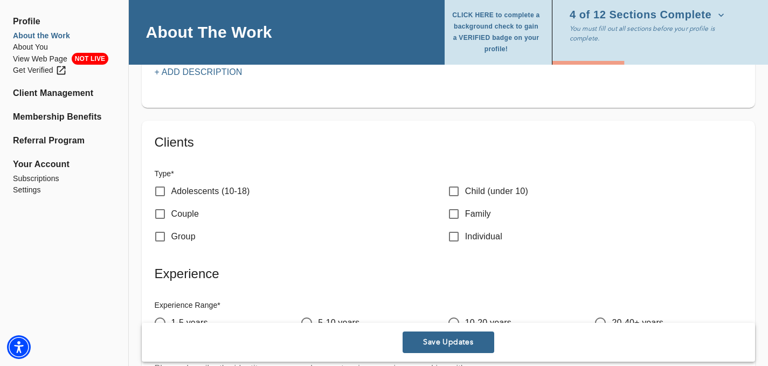
scroll to position [1208, 0]
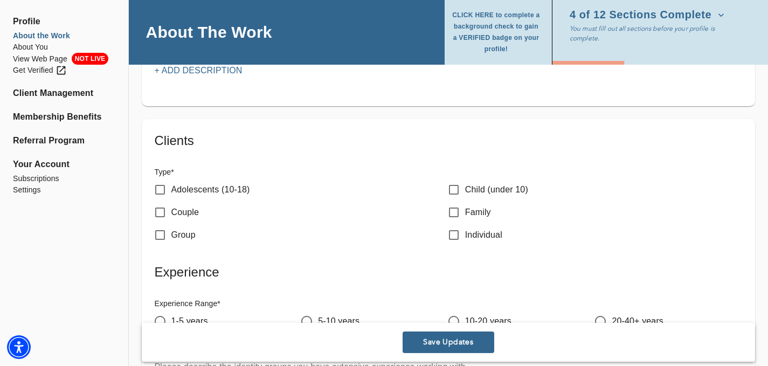
click at [451, 224] on input "Individual" at bounding box center [453, 235] width 23 height 23
checkbox input "true"
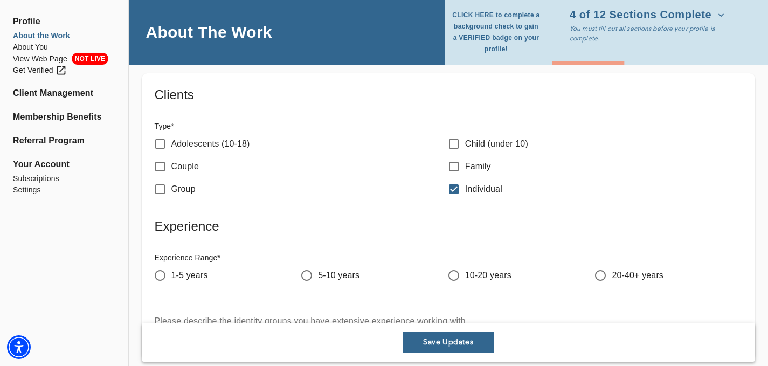
scroll to position [1295, 0]
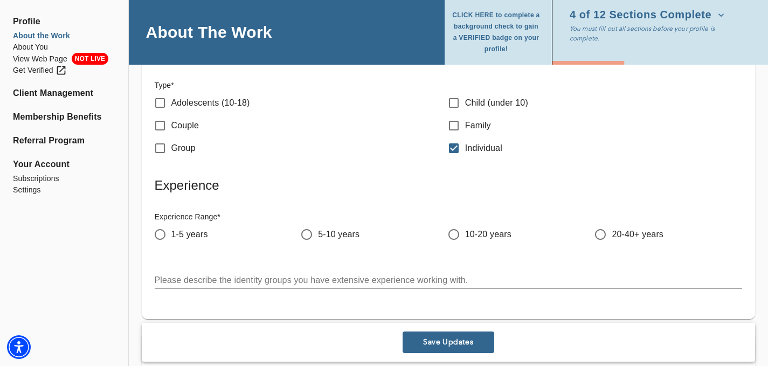
click at [188, 228] on span "1-5 years" at bounding box center [189, 234] width 37 height 13
click at [171, 223] on input "1-5 years" at bounding box center [160, 234] width 23 height 23
radio input "true"
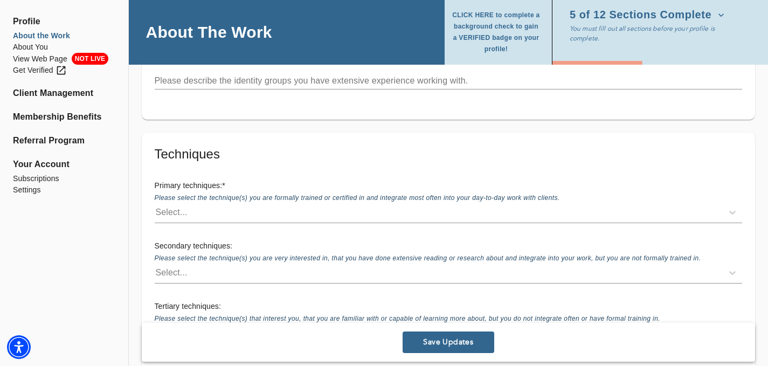
scroll to position [1495, 0]
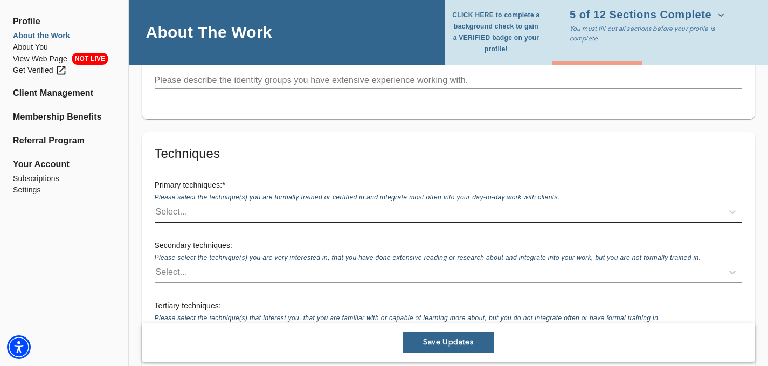
click at [247, 203] on div "Select..." at bounding box center [439, 211] width 568 height 17
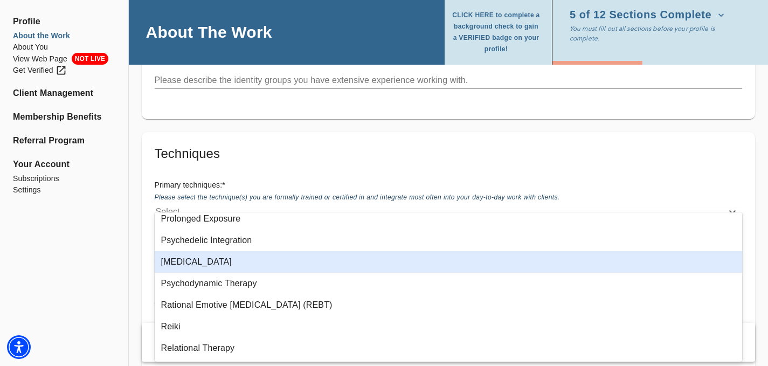
scroll to position [798, 0]
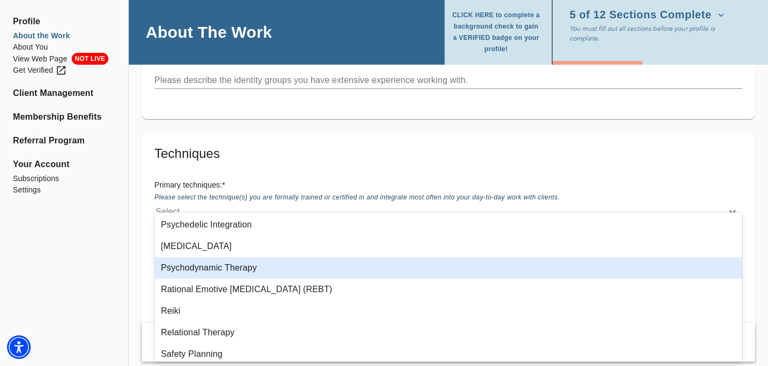
click at [197, 268] on div "Psychodynamic Therapy" at bounding box center [449, 268] width 588 height 22
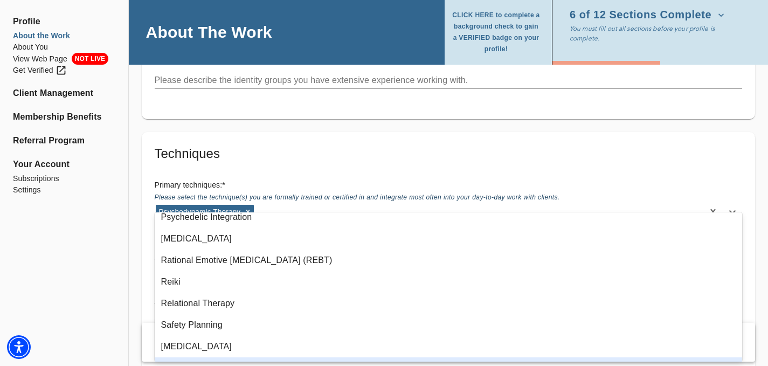
scroll to position [755, 0]
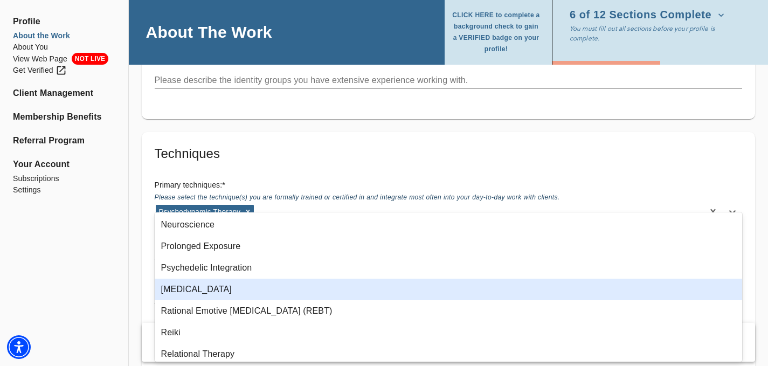
click at [217, 293] on div "[MEDICAL_DATA]" at bounding box center [449, 290] width 588 height 22
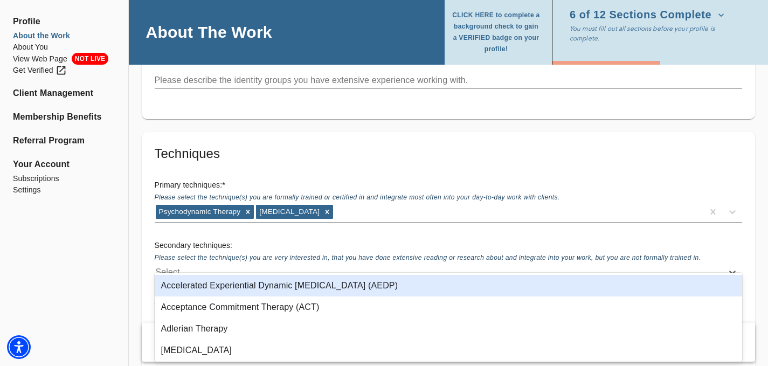
click at [179, 266] on div "Select..." at bounding box center [172, 272] width 32 height 13
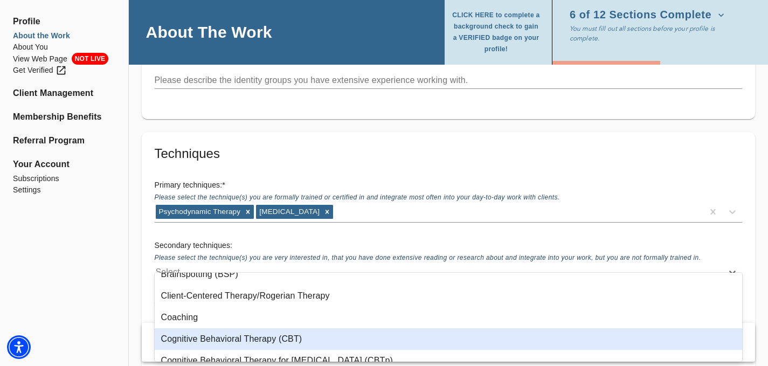
scroll to position [121, 0]
click at [286, 335] on div "Cognitive Behavioral Therapy (CBT)" at bounding box center [449, 338] width 588 height 22
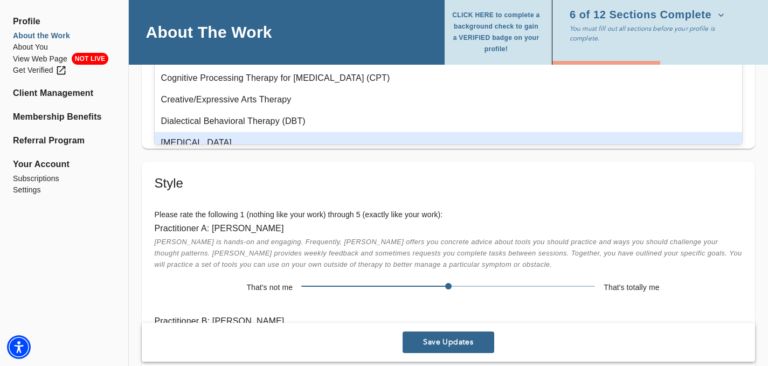
scroll to position [1721, 0]
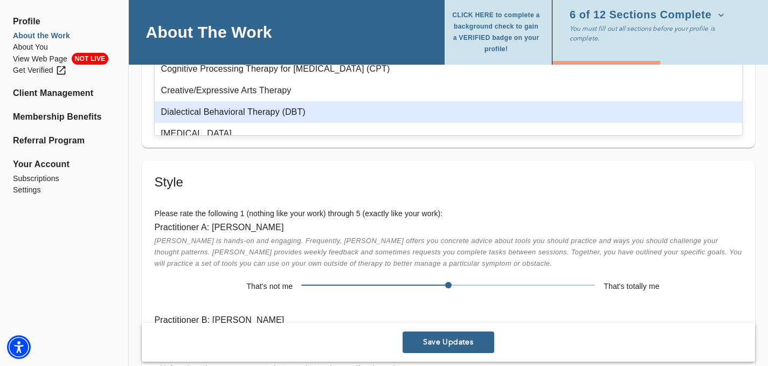
click at [272, 113] on div "Dialectical Behavioral Therapy (DBT)" at bounding box center [449, 112] width 588 height 22
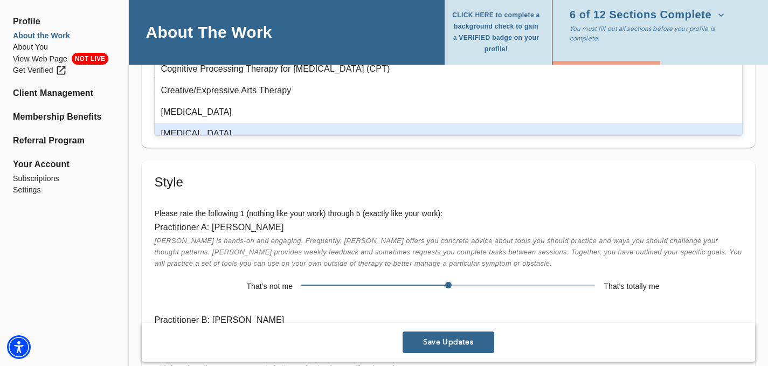
click at [283, 211] on div "Practitioner A: [PERSON_NAME] [PERSON_NAME] is hands-on and engaging. Frequentl…" at bounding box center [448, 257] width 605 height 93
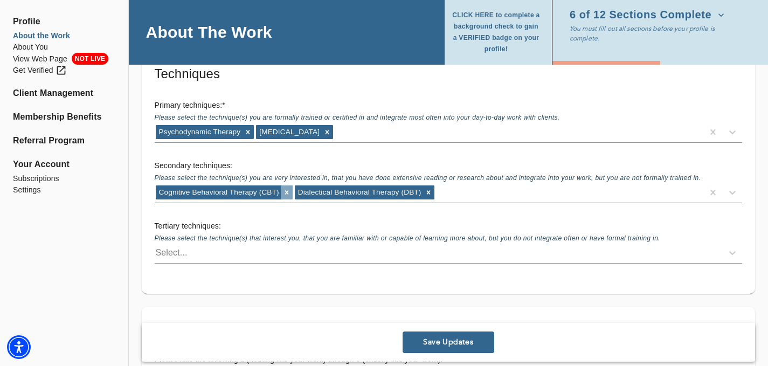
scroll to position [1534, 0]
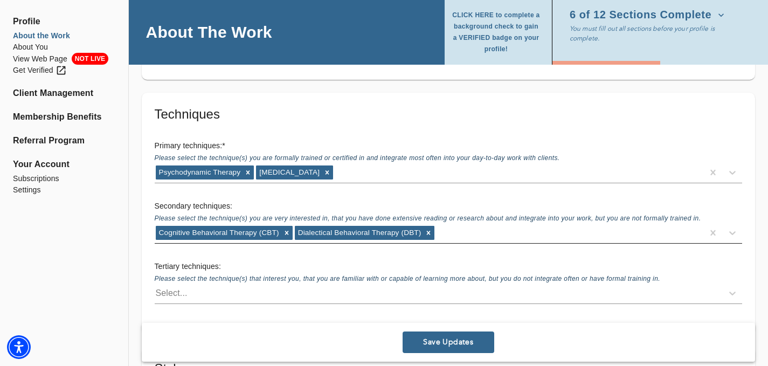
click at [447, 224] on div "Cognitive Behavioral Therapy (CBT) Dialectical Behavioral Therapy (DBT)" at bounding box center [429, 232] width 549 height 17
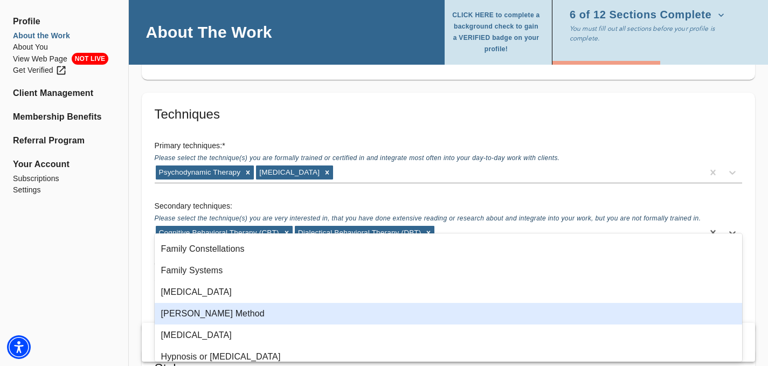
scroll to position [363, 0]
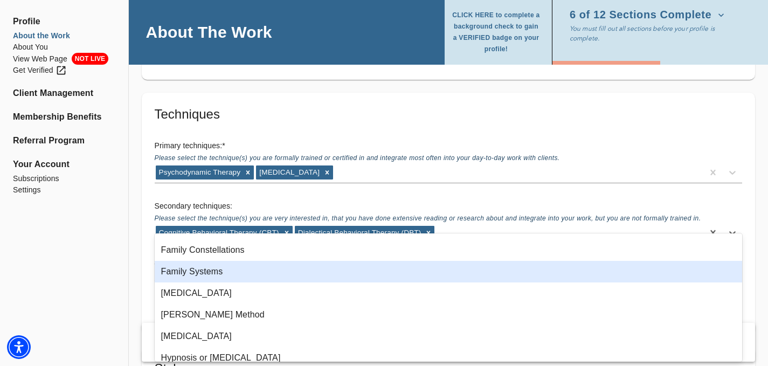
click at [243, 275] on div "Family Systems" at bounding box center [449, 272] width 588 height 22
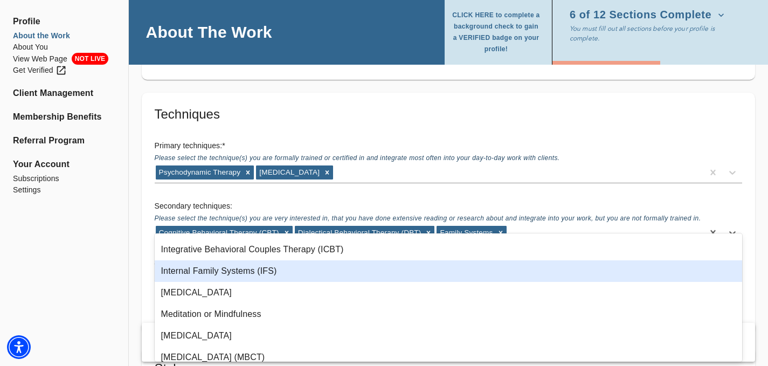
scroll to position [473, 0]
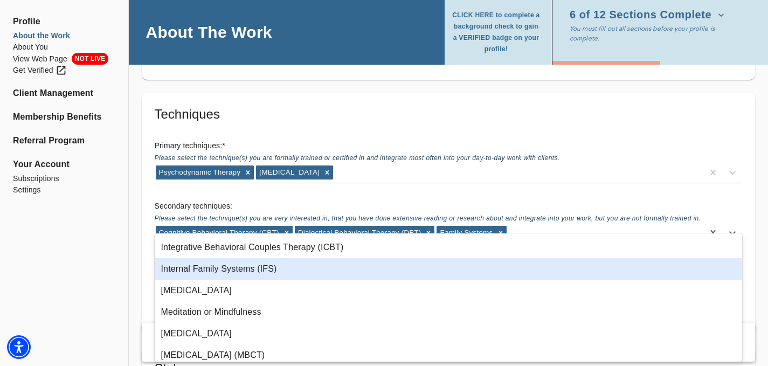
click at [269, 271] on div "Internal Family Systems (IFS)" at bounding box center [449, 269] width 588 height 22
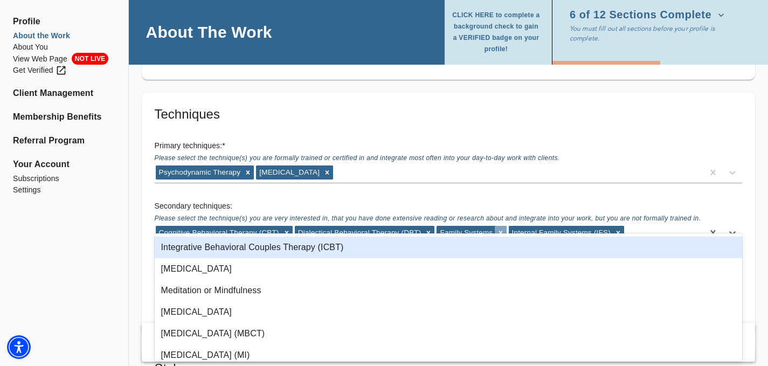
click at [503, 229] on icon at bounding box center [501, 233] width 8 height 8
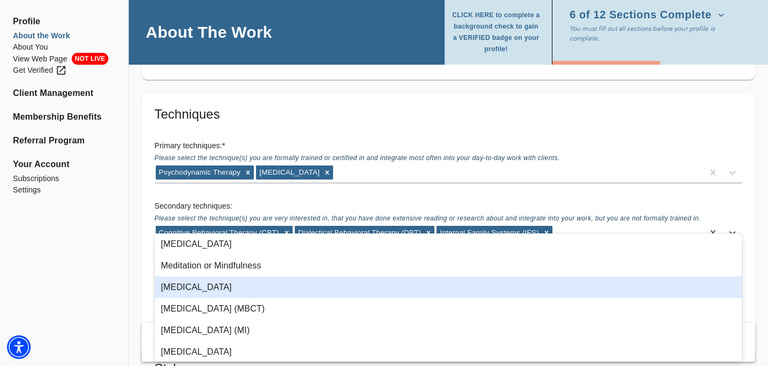
scroll to position [520, 0]
click at [281, 287] on div "[MEDICAL_DATA]" at bounding box center [449, 287] width 588 height 22
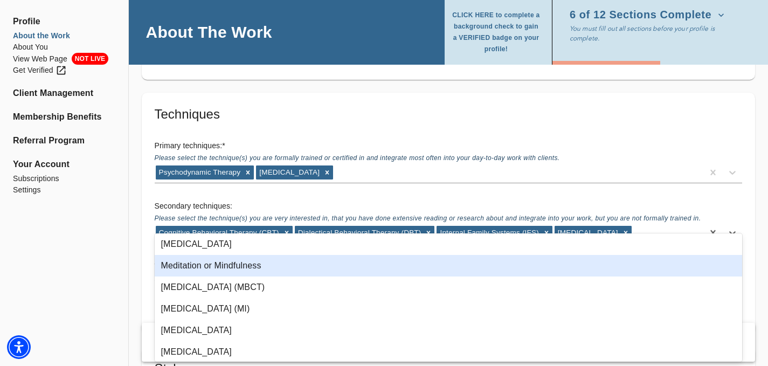
click at [248, 265] on div "Meditation or Mindfulness" at bounding box center [449, 266] width 588 height 22
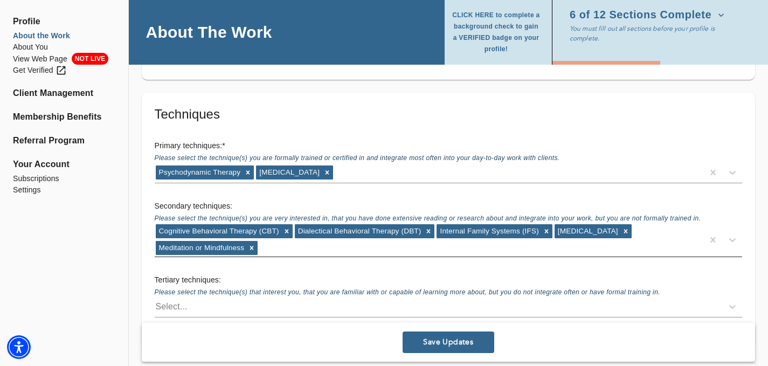
click at [170, 300] on div "Select..." at bounding box center [172, 306] width 32 height 13
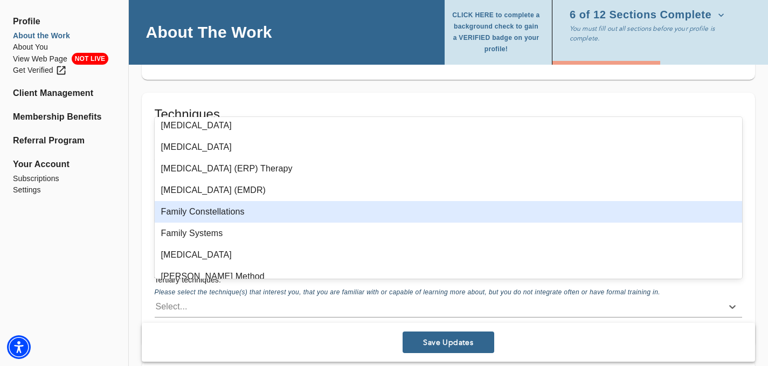
scroll to position [335, 0]
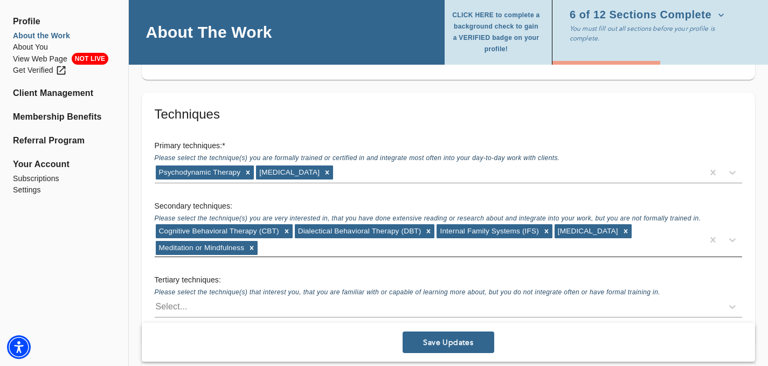
click at [630, 227] on icon at bounding box center [626, 231] width 8 height 8
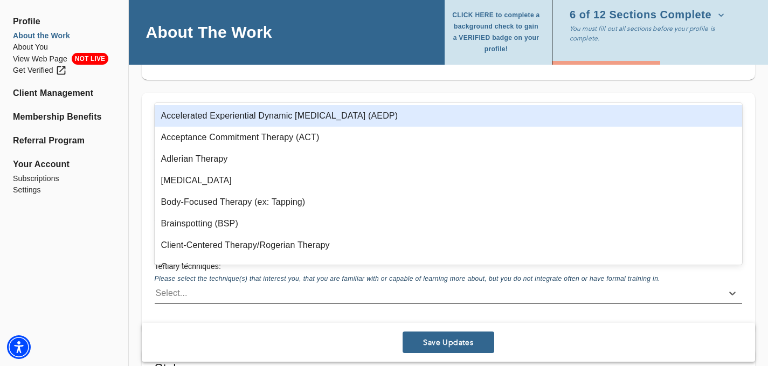
click at [299, 285] on div "Select..." at bounding box center [439, 293] width 568 height 17
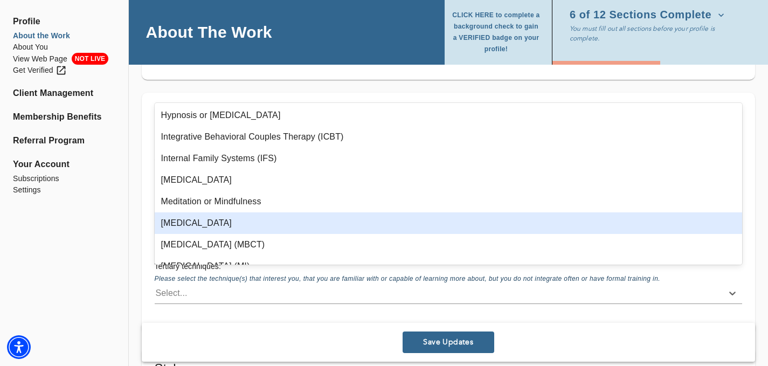
scroll to position [518, 0]
click at [275, 223] on div "[MEDICAL_DATA]" at bounding box center [449, 223] width 588 height 22
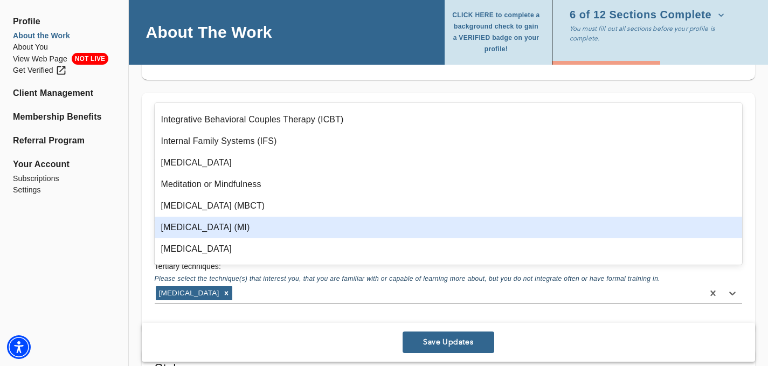
scroll to position [544, 0]
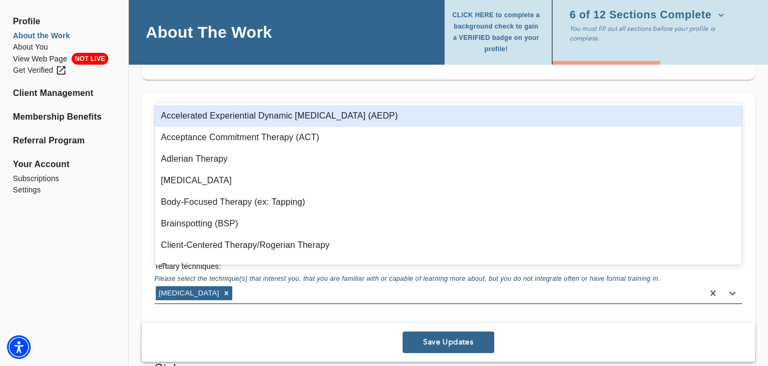
click at [293, 285] on div "[MEDICAL_DATA]" at bounding box center [429, 293] width 549 height 17
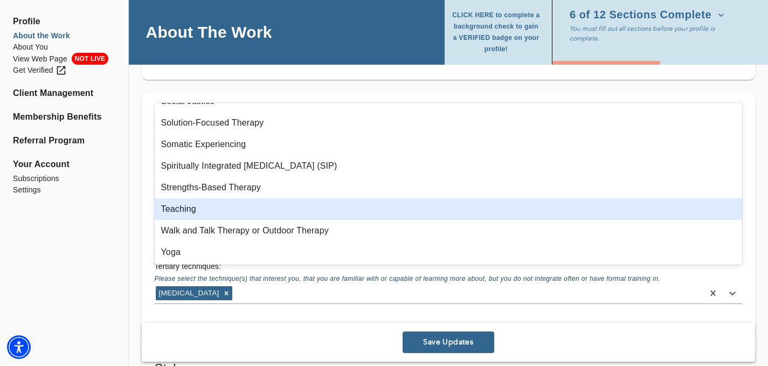
scroll to position [964, 0]
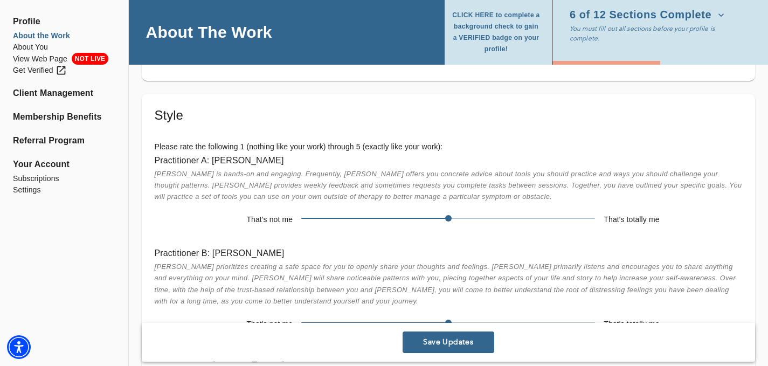
scroll to position [1789, 0]
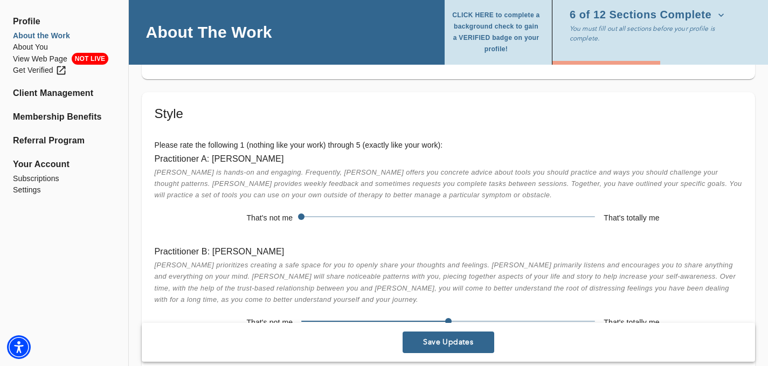
drag, startPoint x: 447, startPoint y: 202, endPoint x: 306, endPoint y: 202, distance: 141.2
click at [305, 213] on span at bounding box center [301, 216] width 6 height 6
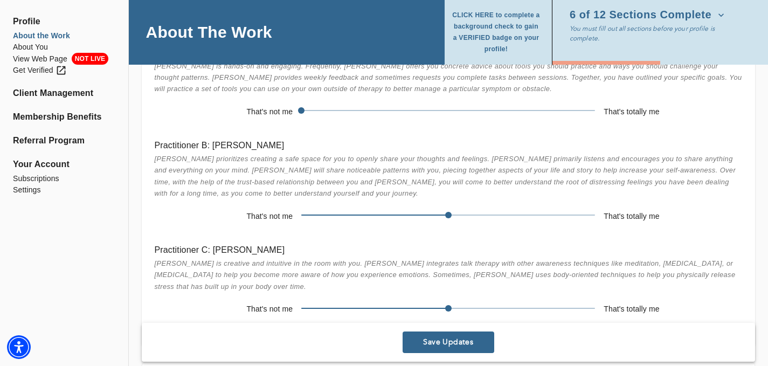
scroll to position [1903, 0]
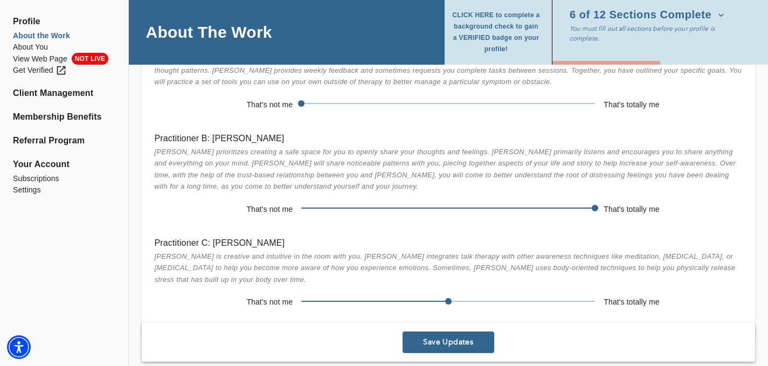
drag, startPoint x: 444, startPoint y: 192, endPoint x: 594, endPoint y: 190, distance: 149.8
click at [594, 205] on span at bounding box center [595, 208] width 6 height 6
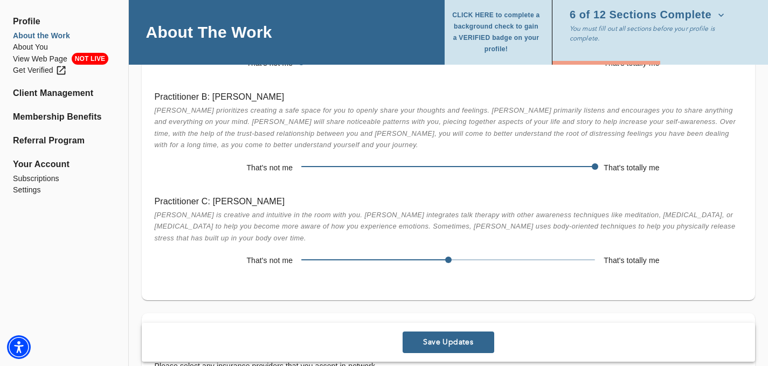
scroll to position [1956, 0]
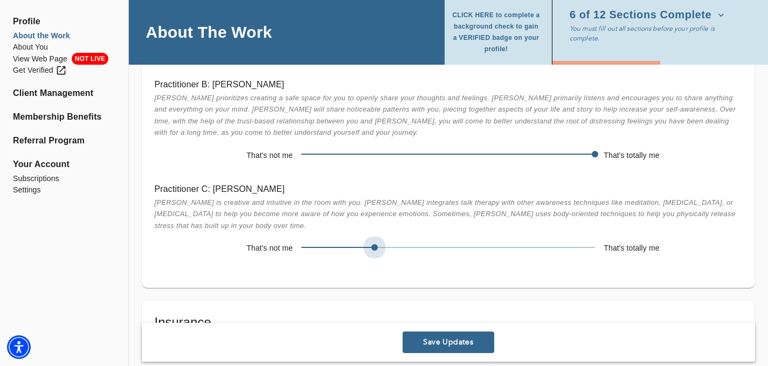
drag, startPoint x: 448, startPoint y: 231, endPoint x: 391, endPoint y: 234, distance: 57.8
click at [391, 240] on span at bounding box center [448, 247] width 294 height 15
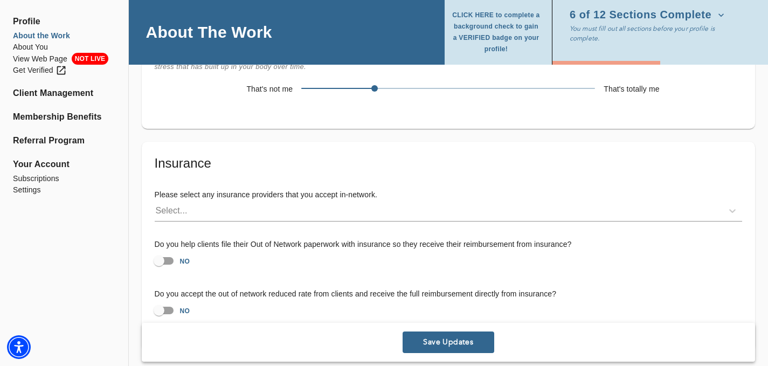
scroll to position [2136, 0]
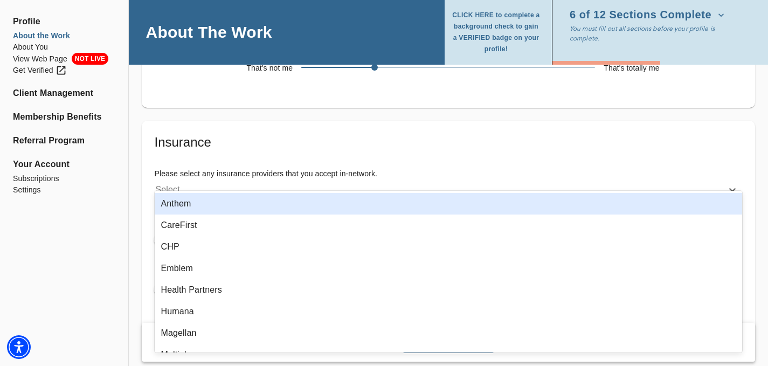
click at [314, 181] on div "Select..." at bounding box center [439, 189] width 568 height 17
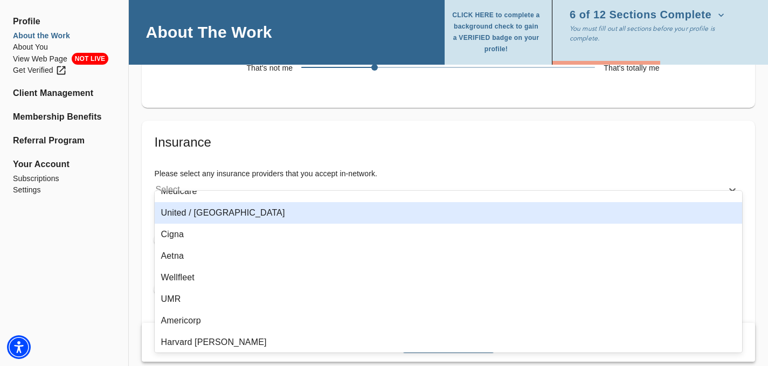
scroll to position [717, 0]
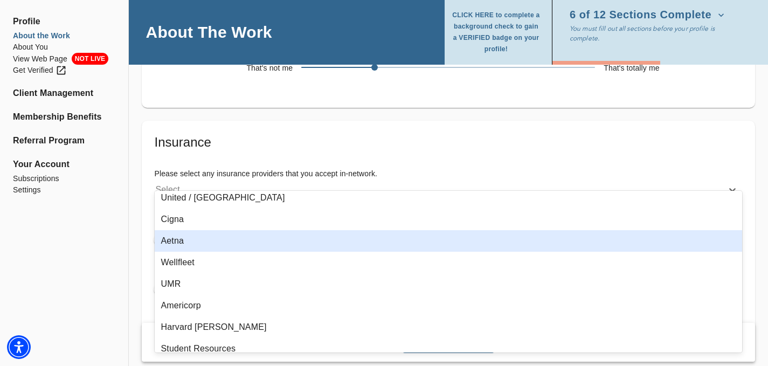
click at [184, 246] on div "Aetna" at bounding box center [449, 241] width 588 height 22
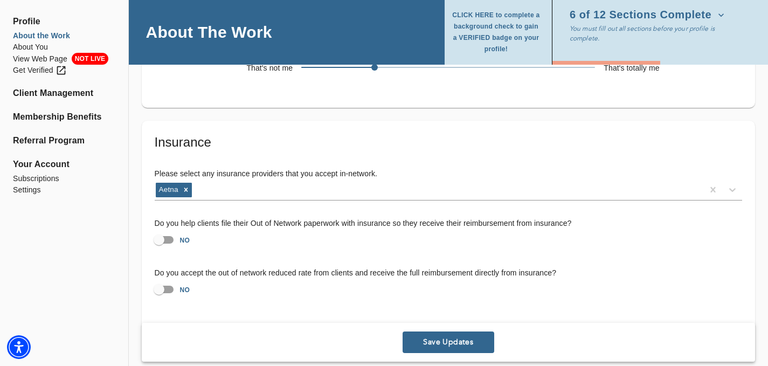
click at [173, 230] on input "NO" at bounding box center [158, 240] width 61 height 20
checkbox input "true"
click at [171, 279] on input "NO" at bounding box center [158, 289] width 61 height 20
checkbox input "true"
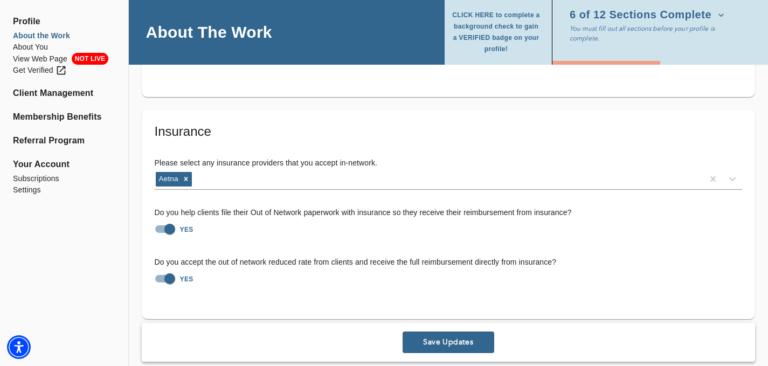
scroll to position [2147, 0]
click at [160, 219] on input "YES" at bounding box center [169, 229] width 61 height 20
checkbox input "false"
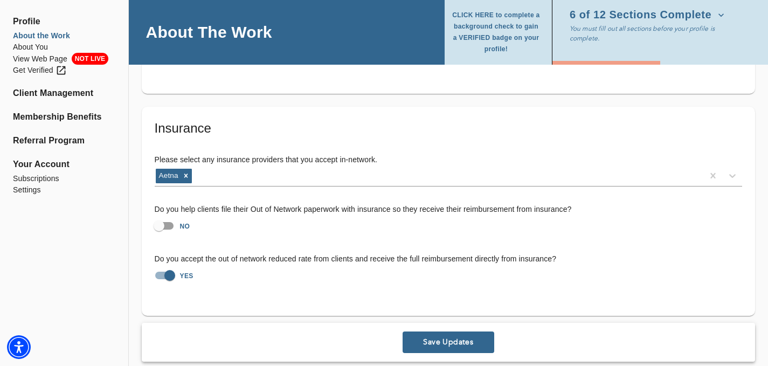
scroll to position [2155, 0]
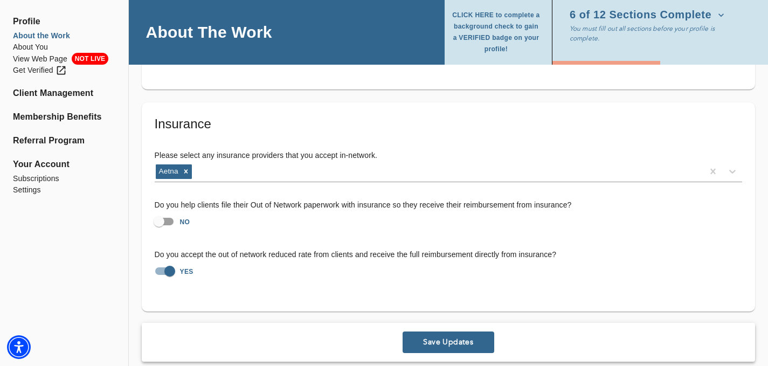
click at [440, 337] on span "Save Updates" at bounding box center [448, 342] width 83 height 10
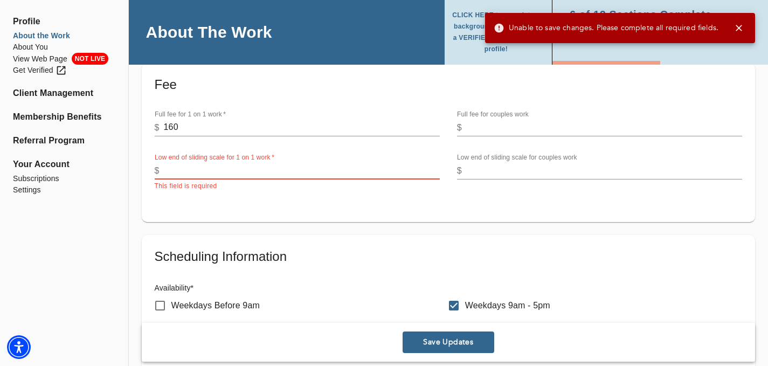
scroll to position [386, 0]
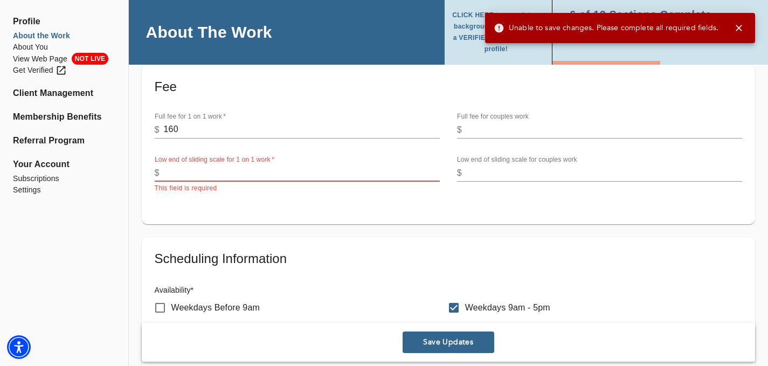
click at [250, 175] on input "number" at bounding box center [302, 172] width 276 height 17
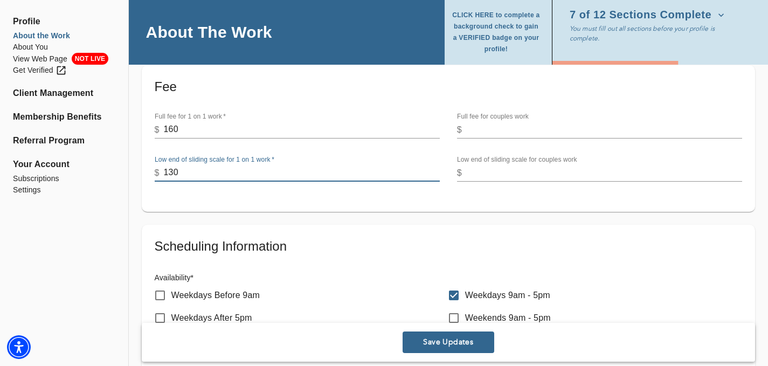
drag, startPoint x: 169, startPoint y: 171, endPoint x: 175, endPoint y: 171, distance: 5.4
click at [175, 171] on input "130" at bounding box center [302, 172] width 276 height 17
type input "160"
click at [199, 202] on div "Fee Full fee for 1 on 1 work   * $ 160 Full fee for couples work $ Low end of s…" at bounding box center [448, 138] width 613 height 147
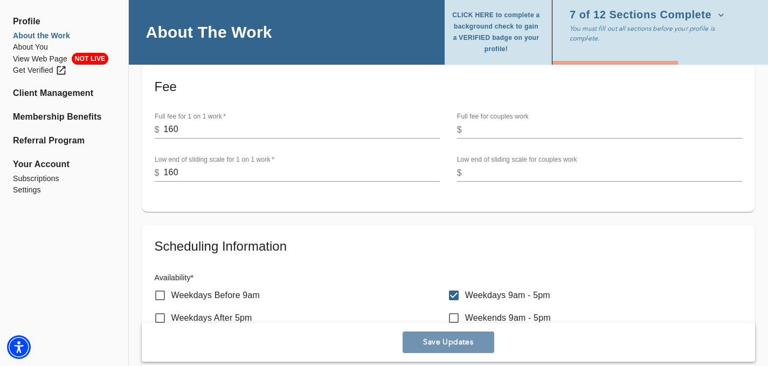
click at [426, 345] on span "Save Updates" at bounding box center [448, 342] width 83 height 10
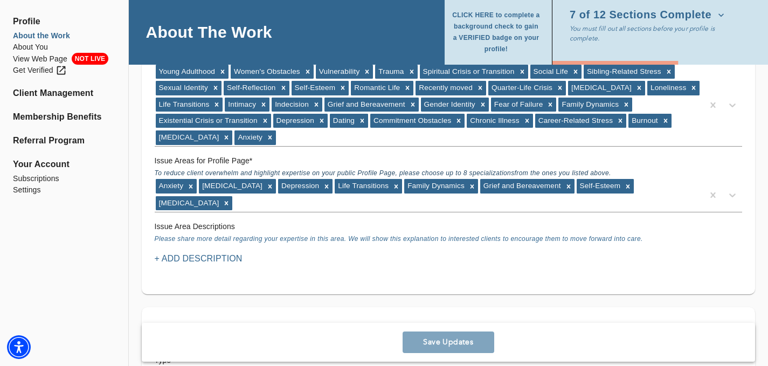
scroll to position [1015, 0]
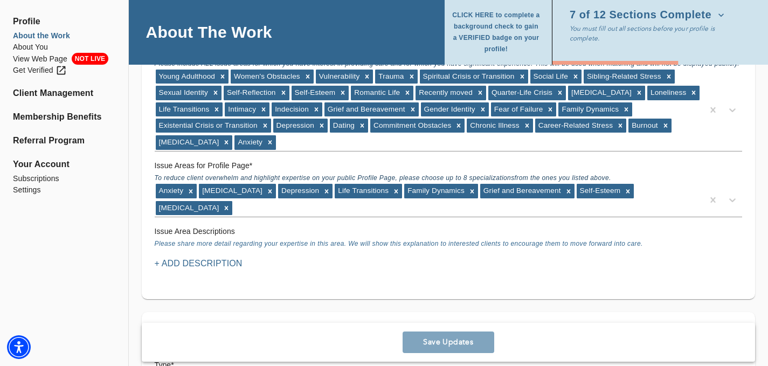
click at [716, 12] on icon "button" at bounding box center [721, 15] width 11 height 11
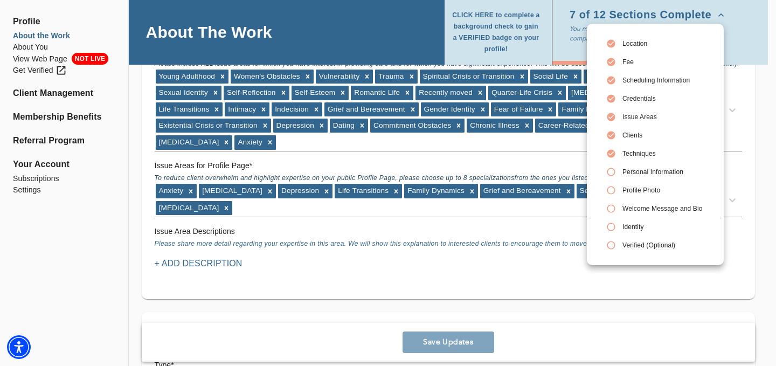
click at [354, 258] on div at bounding box center [388, 183] width 776 height 366
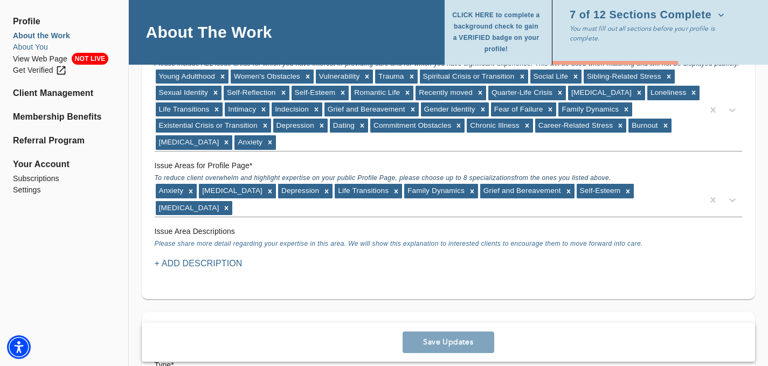
click at [38, 46] on li "About You" at bounding box center [64, 47] width 102 height 11
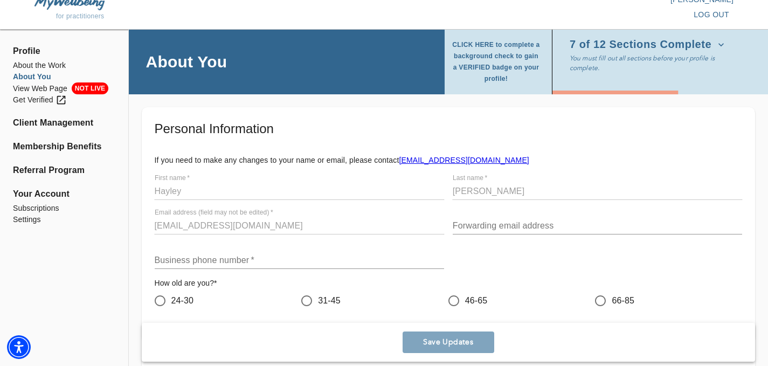
scroll to position [17, 0]
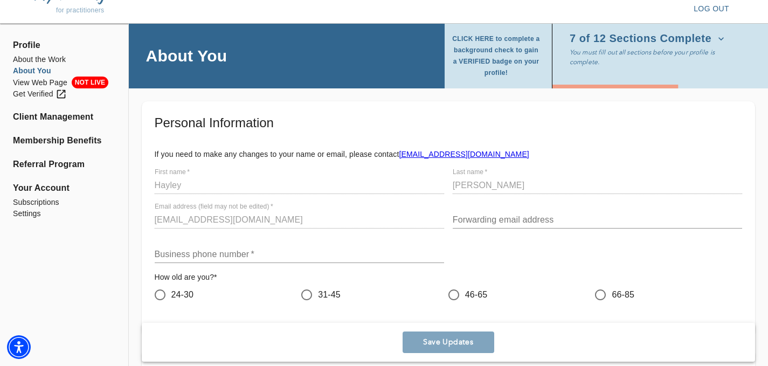
click at [157, 296] on input "24-30" at bounding box center [160, 294] width 23 height 23
radio input "true"
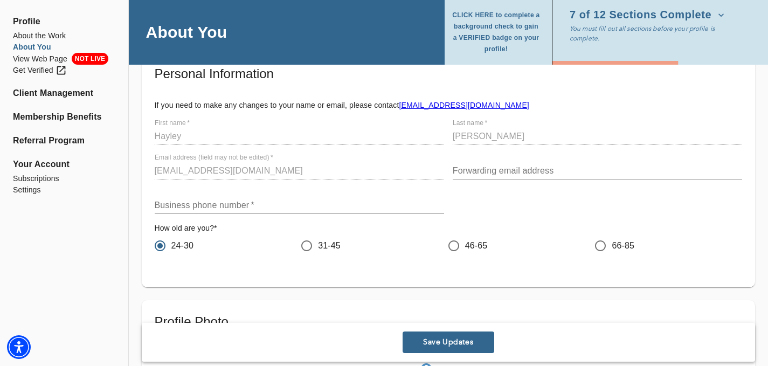
scroll to position [66, 0]
click at [179, 206] on input "text" at bounding box center [299, 204] width 289 height 17
paste input "[PHONE_NUMBER]"
type input "[PHONE_NUMBER]"
click at [151, 214] on div "Business phone number   * [PHONE_NUMBER]" at bounding box center [299, 200] width 298 height 34
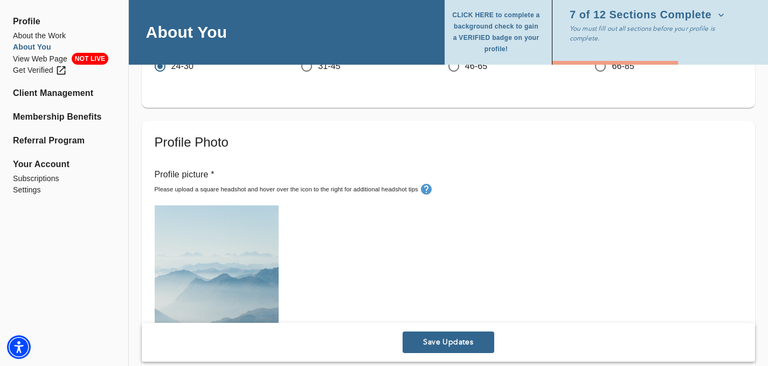
click at [322, 255] on div "Upload picture" at bounding box center [448, 289] width 587 height 169
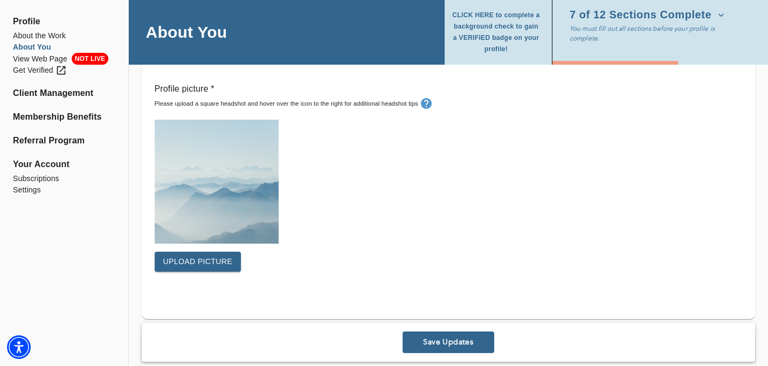
scroll to position [331, 0]
click at [193, 261] on span "Upload picture" at bounding box center [198, 260] width 70 height 13
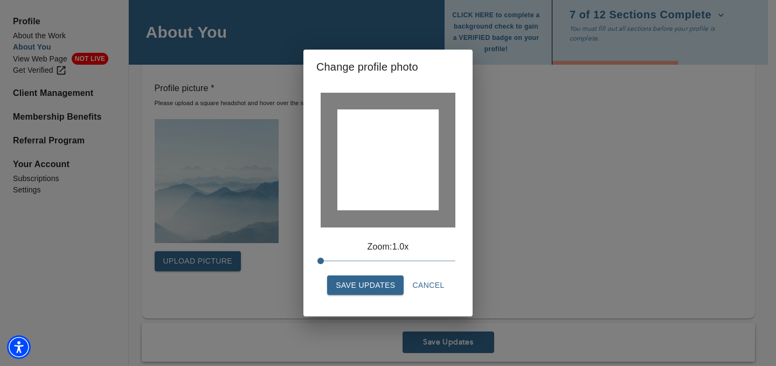
drag, startPoint x: 410, startPoint y: 185, endPoint x: 412, endPoint y: 197, distance: 12.1
click at [412, 197] on div at bounding box center [387, 159] width 101 height 101
click at [384, 283] on span "Save Updates" at bounding box center [365, 285] width 59 height 13
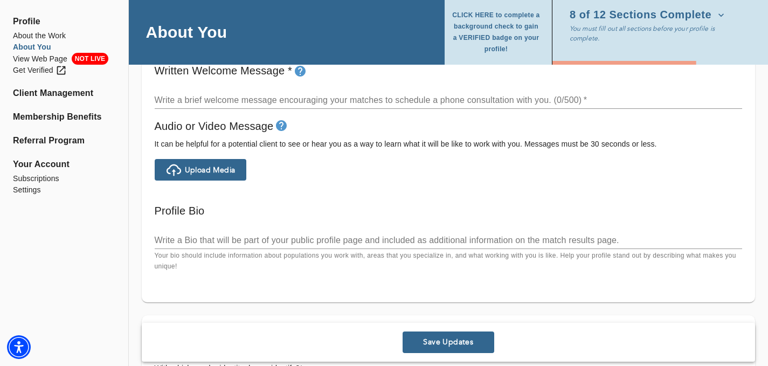
scroll to position [644, 0]
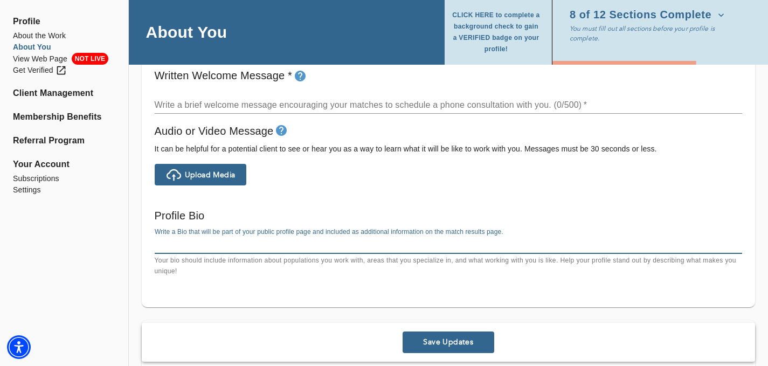
click at [164, 247] on textarea at bounding box center [448, 245] width 587 height 10
paste textarea "Informed by my previous work in documentary film and neuropsychology research, …"
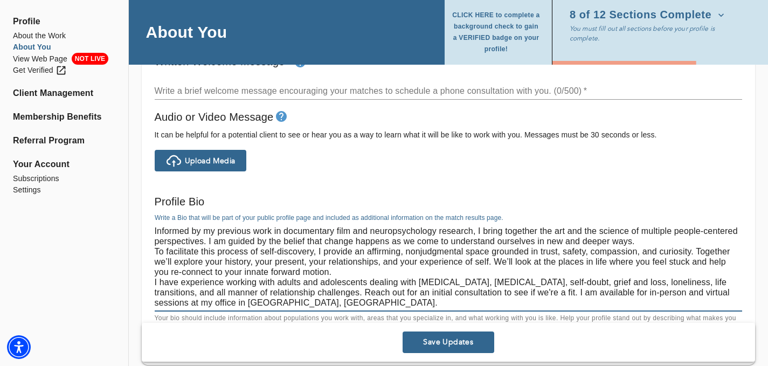
scroll to position [658, 0]
drag, startPoint x: 336, startPoint y: 303, endPoint x: 365, endPoint y: 295, distance: 30.2
click at [365, 295] on textarea "Informed by my previous work in documentary film and neuropsychology research, …" at bounding box center [448, 267] width 587 height 82
click at [155, 252] on textarea "Informed by my previous work in documentary film and neuropsychology research, …" at bounding box center [448, 267] width 587 height 82
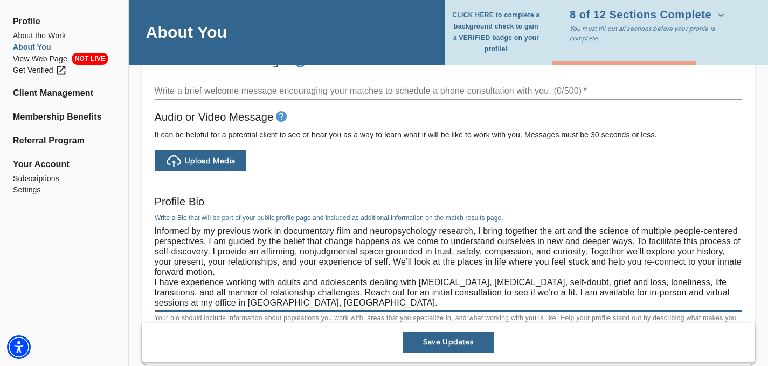
click at [155, 283] on textarea "Informed by my previous work in documentary film and neuropsychology research, …" at bounding box center [448, 267] width 587 height 82
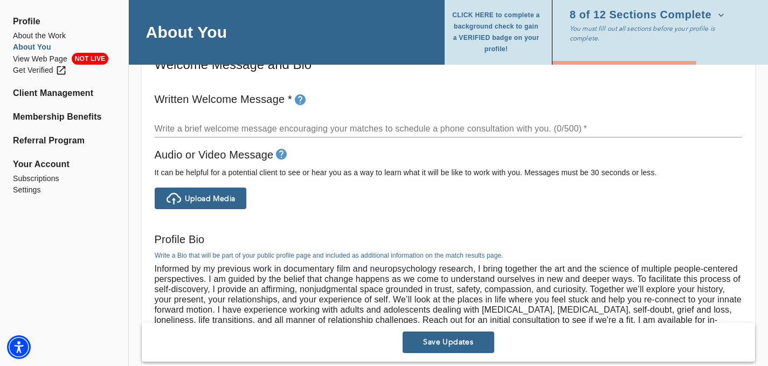
scroll to position [604, 0]
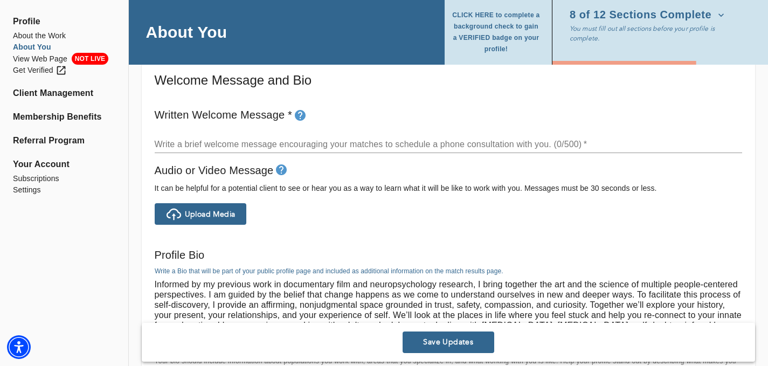
type textarea "Informed by my previous work in documentary film and neuropsychology research, …"
click at [300, 115] on icon "tooltip" at bounding box center [300, 115] width 13 height 13
click at [482, 334] on button "Save Updates" at bounding box center [449, 342] width 92 height 22
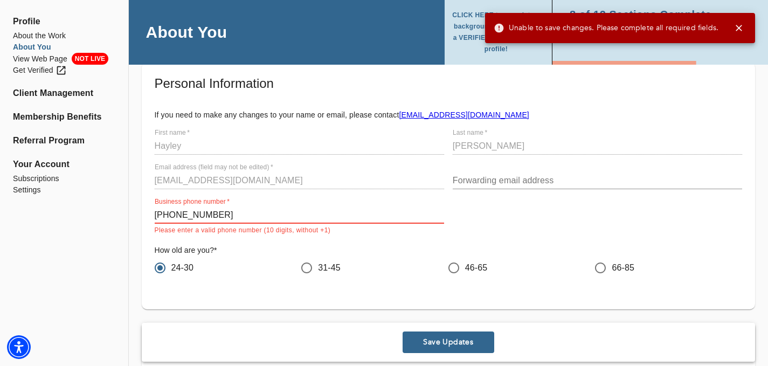
scroll to position [53, 0]
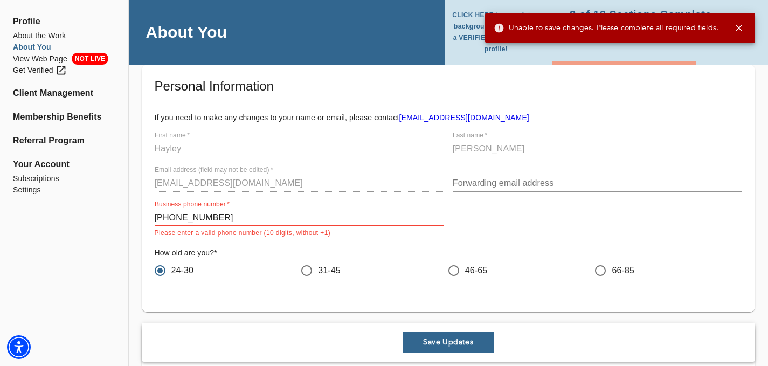
click at [171, 218] on input "[PHONE_NUMBER]" at bounding box center [299, 217] width 289 height 17
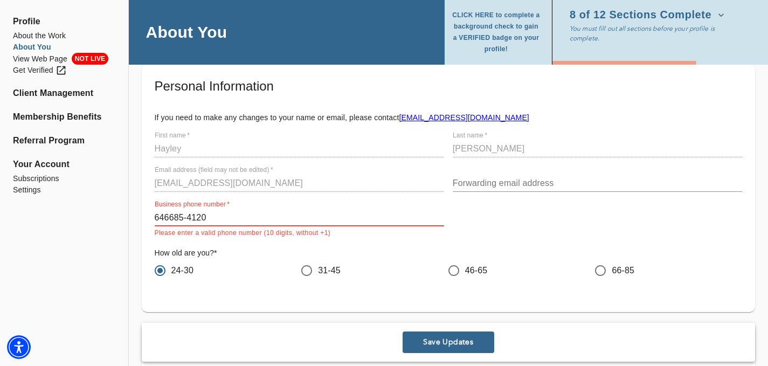
click at [188, 218] on input "646685-4120" at bounding box center [299, 217] width 289 height 17
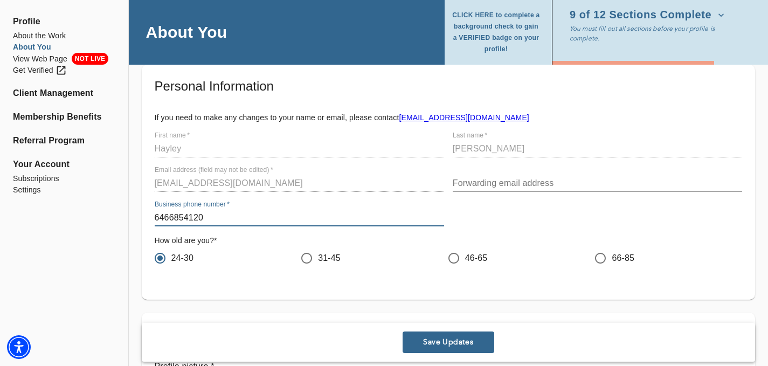
type input "6466854120"
click at [221, 233] on div "How old are you? * [PHONE_NUMBER] [PHONE_NUMBER]" at bounding box center [448, 252] width 596 height 43
click at [417, 341] on span "Save Updates" at bounding box center [448, 342] width 83 height 10
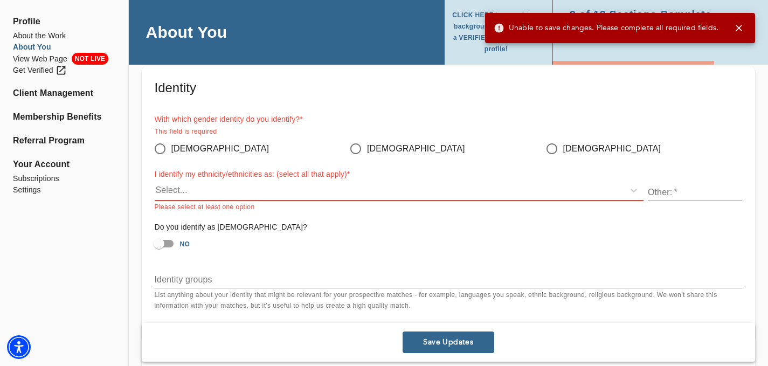
scroll to position [960, 0]
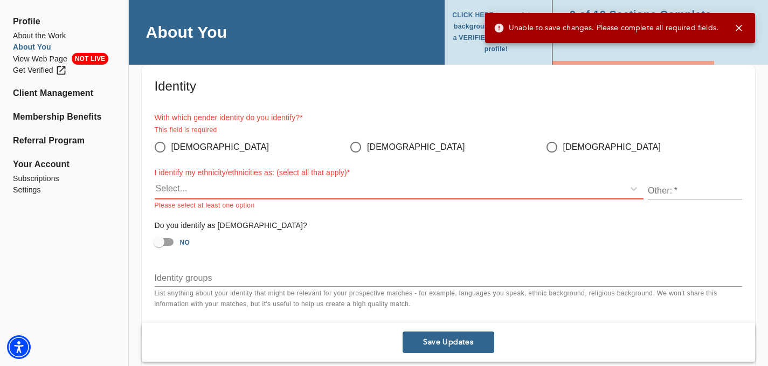
click at [162, 144] on input "[DEMOGRAPHIC_DATA]" at bounding box center [160, 147] width 23 height 23
radio input "true"
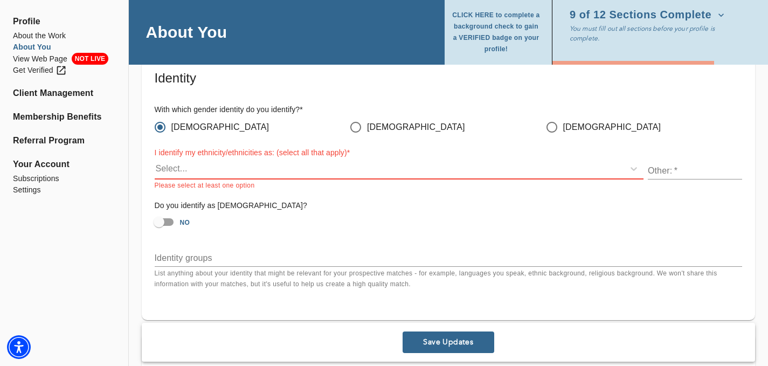
scroll to position [969, 0]
click at [671, 169] on input "text" at bounding box center [695, 170] width 94 height 17
click at [604, 175] on div "Select..." at bounding box center [389, 168] width 469 height 17
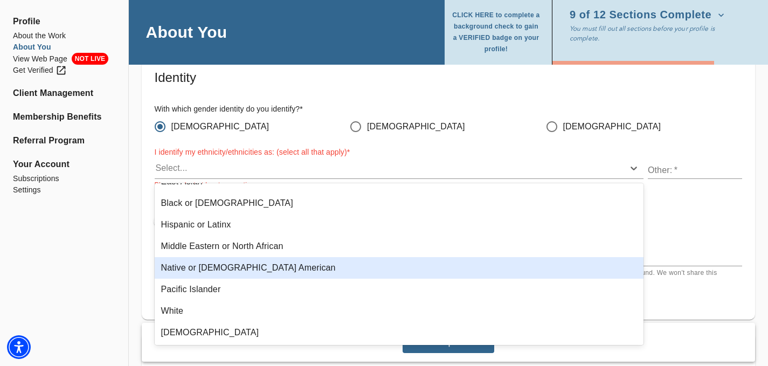
scroll to position [58, 0]
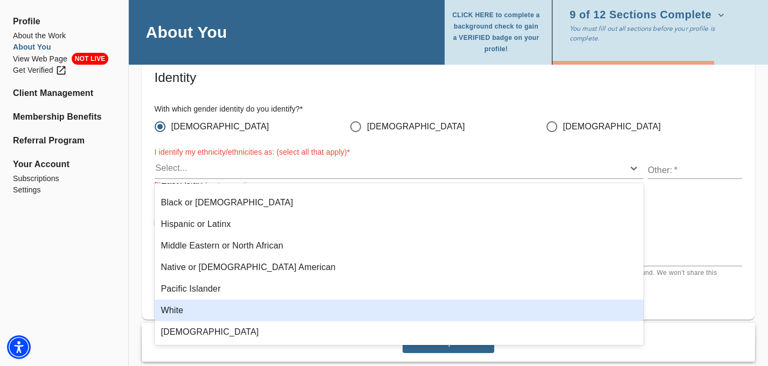
click at [239, 315] on div "White" at bounding box center [399, 311] width 489 height 22
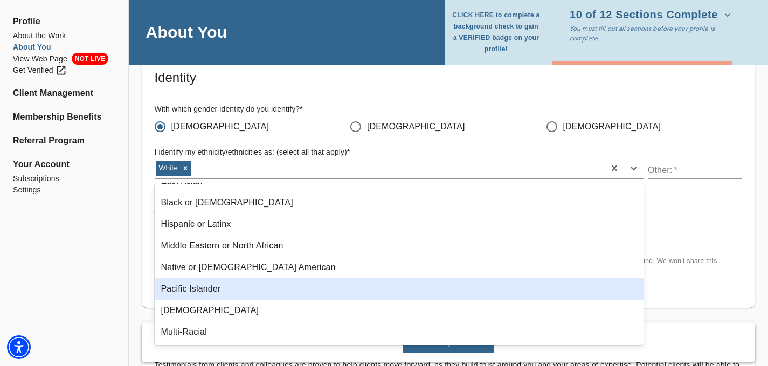
click at [142, 273] on div "Identity With which gender identity do you identify? * [DEMOGRAPHIC_DATA] [DEMO…" at bounding box center [448, 182] width 613 height 252
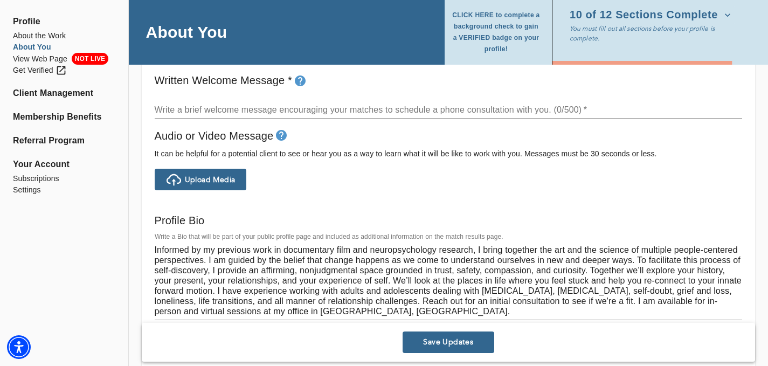
scroll to position [647, 0]
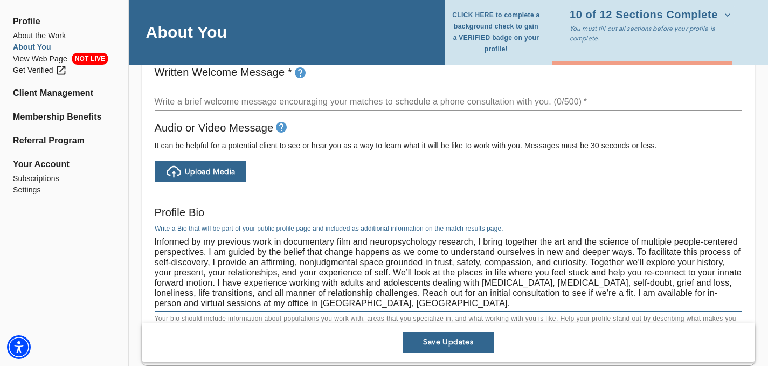
click at [412, 307] on textarea "Informed by my previous work in documentary film and neuropsychology research, …" at bounding box center [448, 273] width 587 height 72
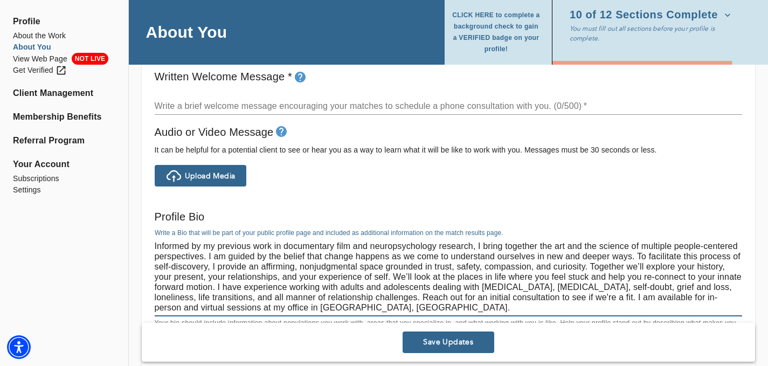
scroll to position [642, 0]
drag, startPoint x: 423, startPoint y: 299, endPoint x: 635, endPoint y: 302, distance: 212.4
click at [635, 302] on textarea "Informed by my previous work in documentary film and neuropsychology research, …" at bounding box center [448, 277] width 587 height 72
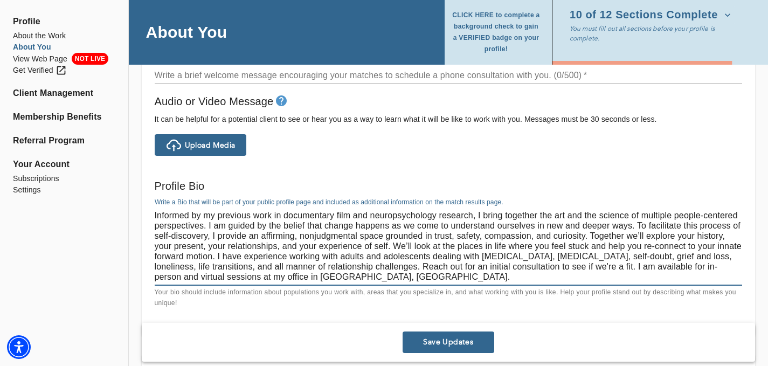
scroll to position [680, 0]
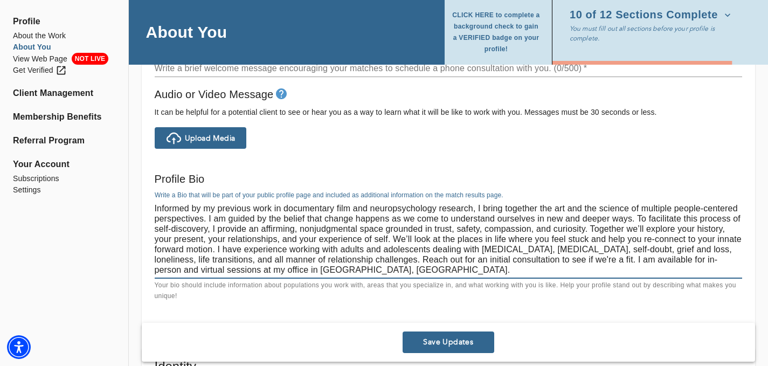
click at [288, 288] on p "Your bio should include information about populations you work with, areas that…" at bounding box center [448, 291] width 587 height 22
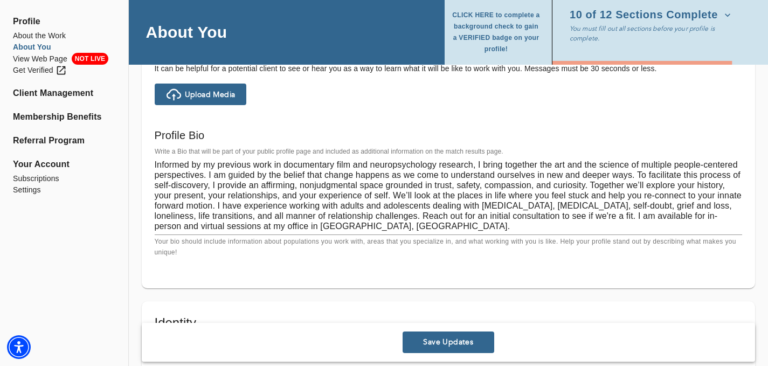
scroll to position [529, 0]
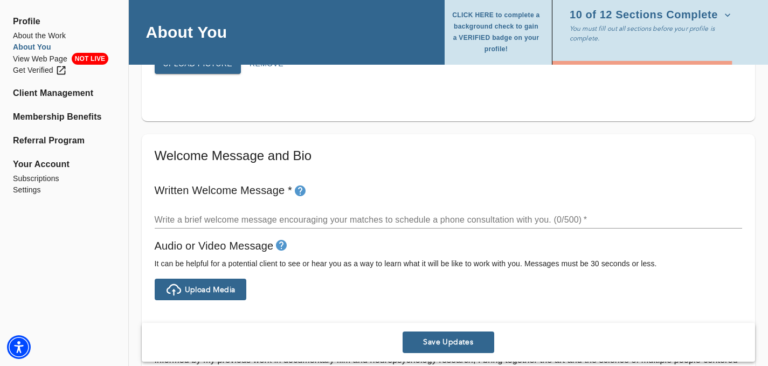
click at [238, 214] on div "x" at bounding box center [448, 219] width 587 height 17
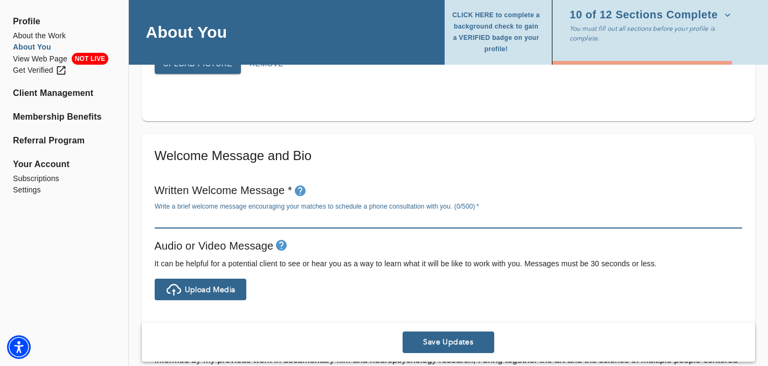
paste textarea "Reach out for an initial consultation to see if we're a fit."
type textarea "Reach out for an initial consultation to see if we're a fit."
click at [428, 342] on span "Save Updates" at bounding box center [448, 342] width 83 height 10
